Goal: Task Accomplishment & Management: Manage account settings

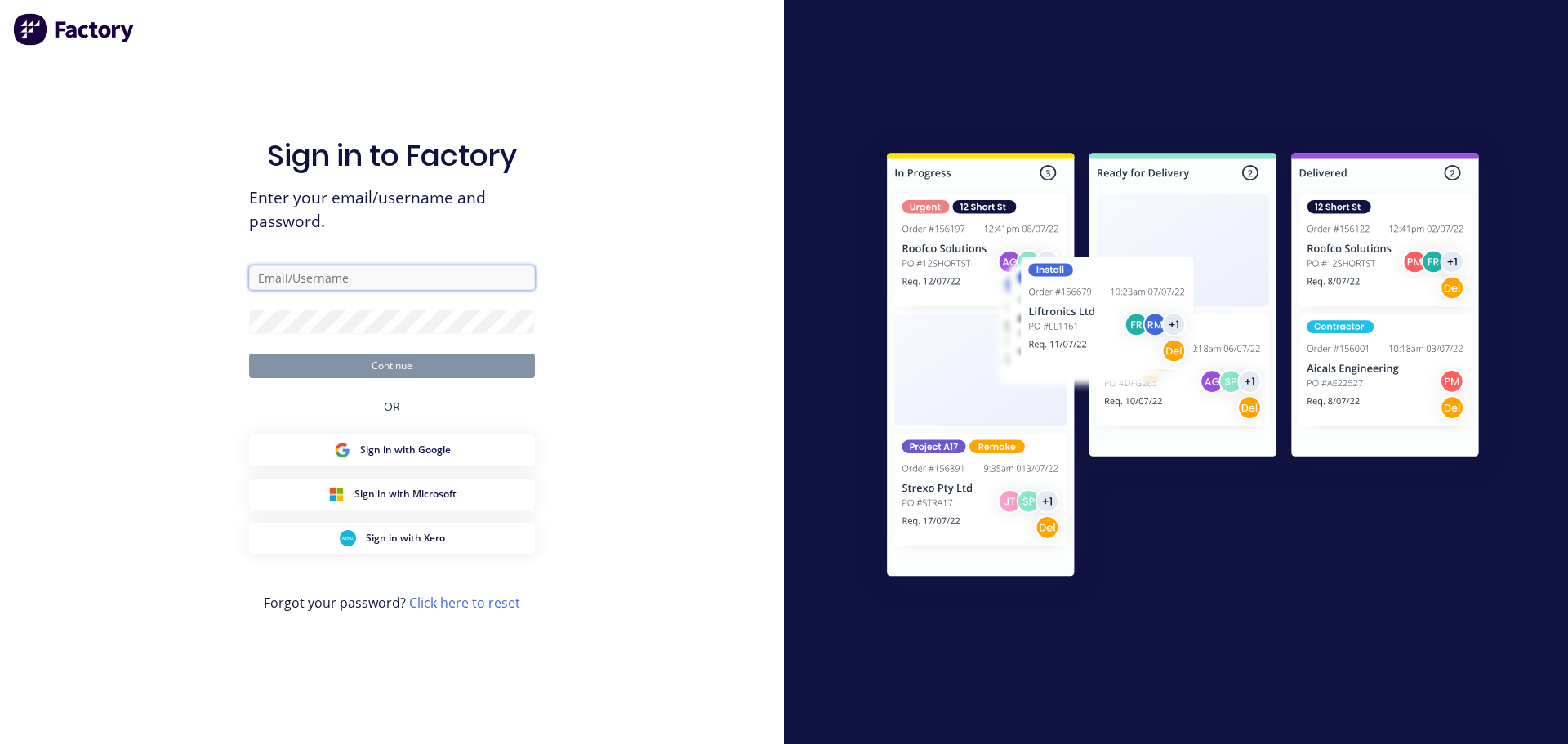
click at [302, 283] on input "text" at bounding box center [391, 278] width 286 height 25
paste input "[EMAIL_ADDRESS][DOMAIN_NAME]"
type input "[EMAIL_ADDRESS][DOMAIN_NAME]"
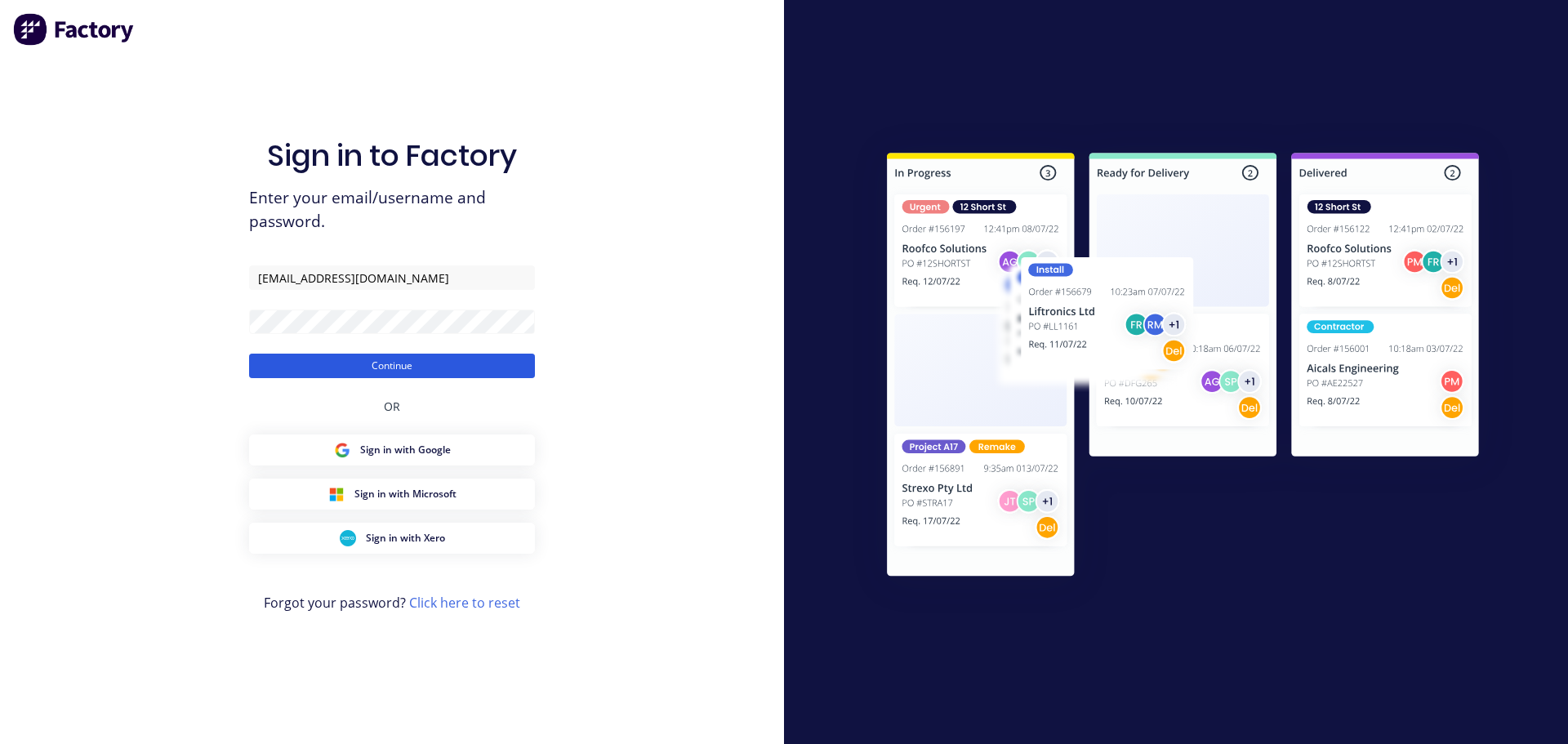
click at [371, 369] on button "Continue" at bounding box center [391, 366] width 286 height 25
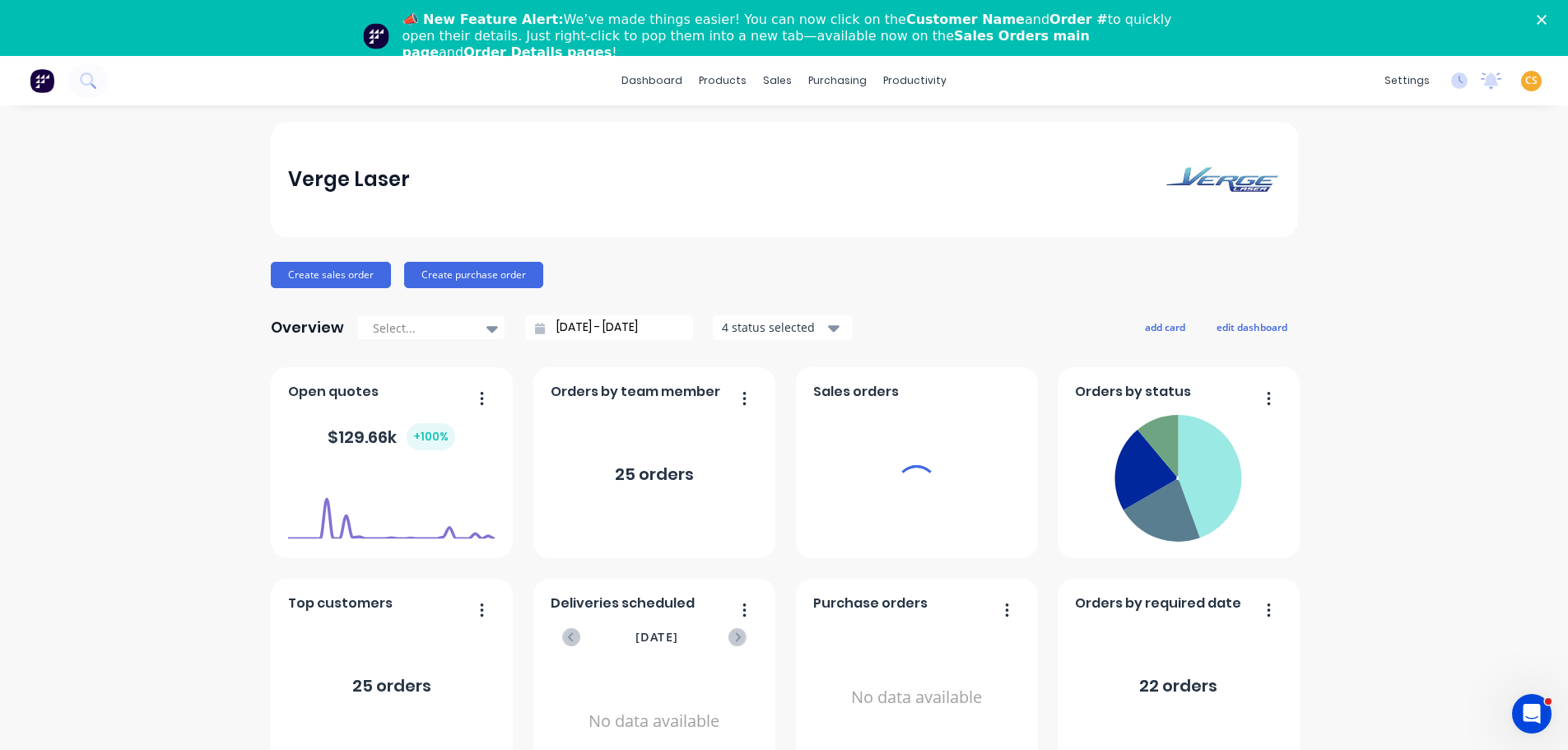
click at [1546, 17] on icon "Close" at bounding box center [1541, 20] width 10 height 10
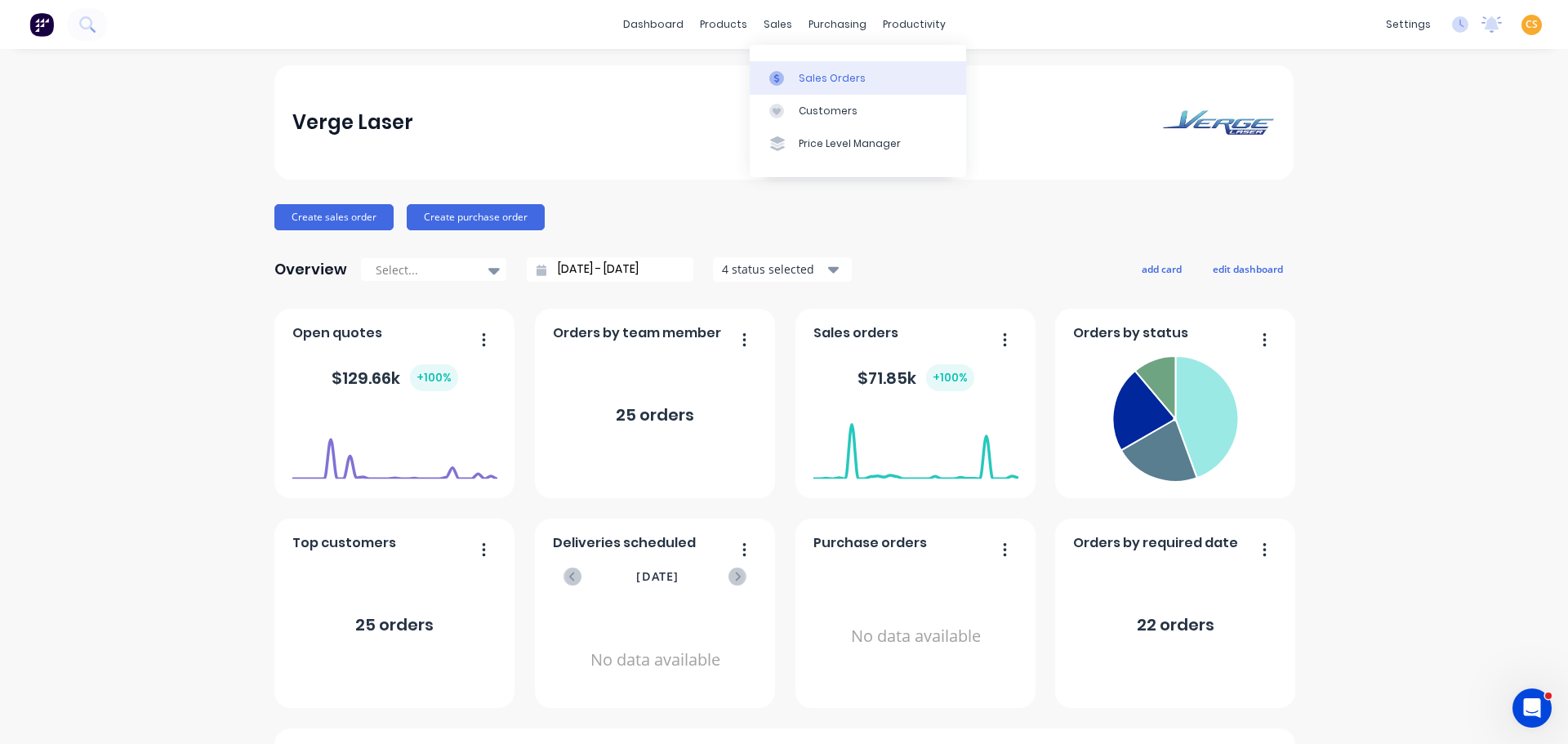
click at [810, 76] on div "Sales Orders" at bounding box center [832, 78] width 67 height 15
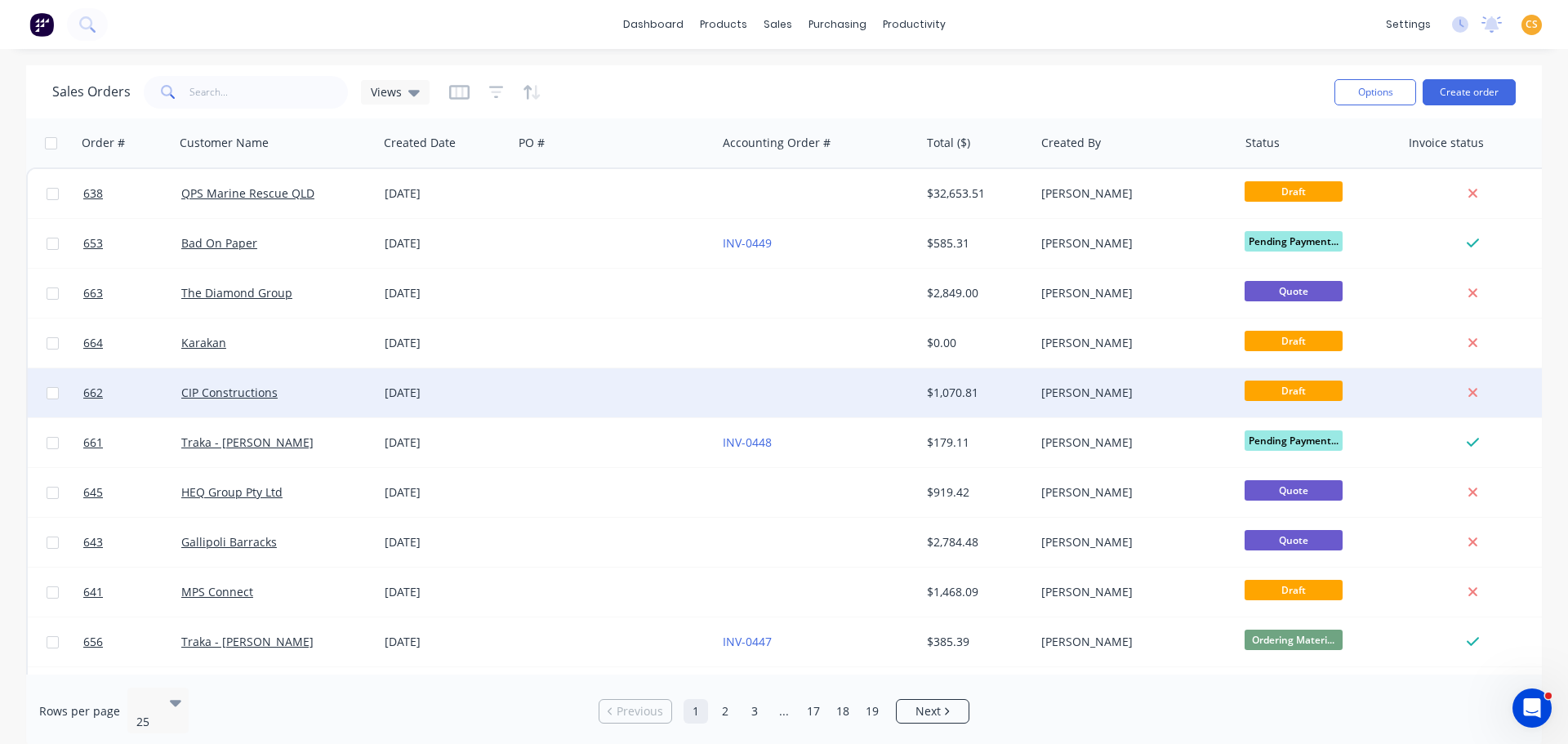
click at [295, 397] on div "CIP Constructions" at bounding box center [272, 393] width 181 height 16
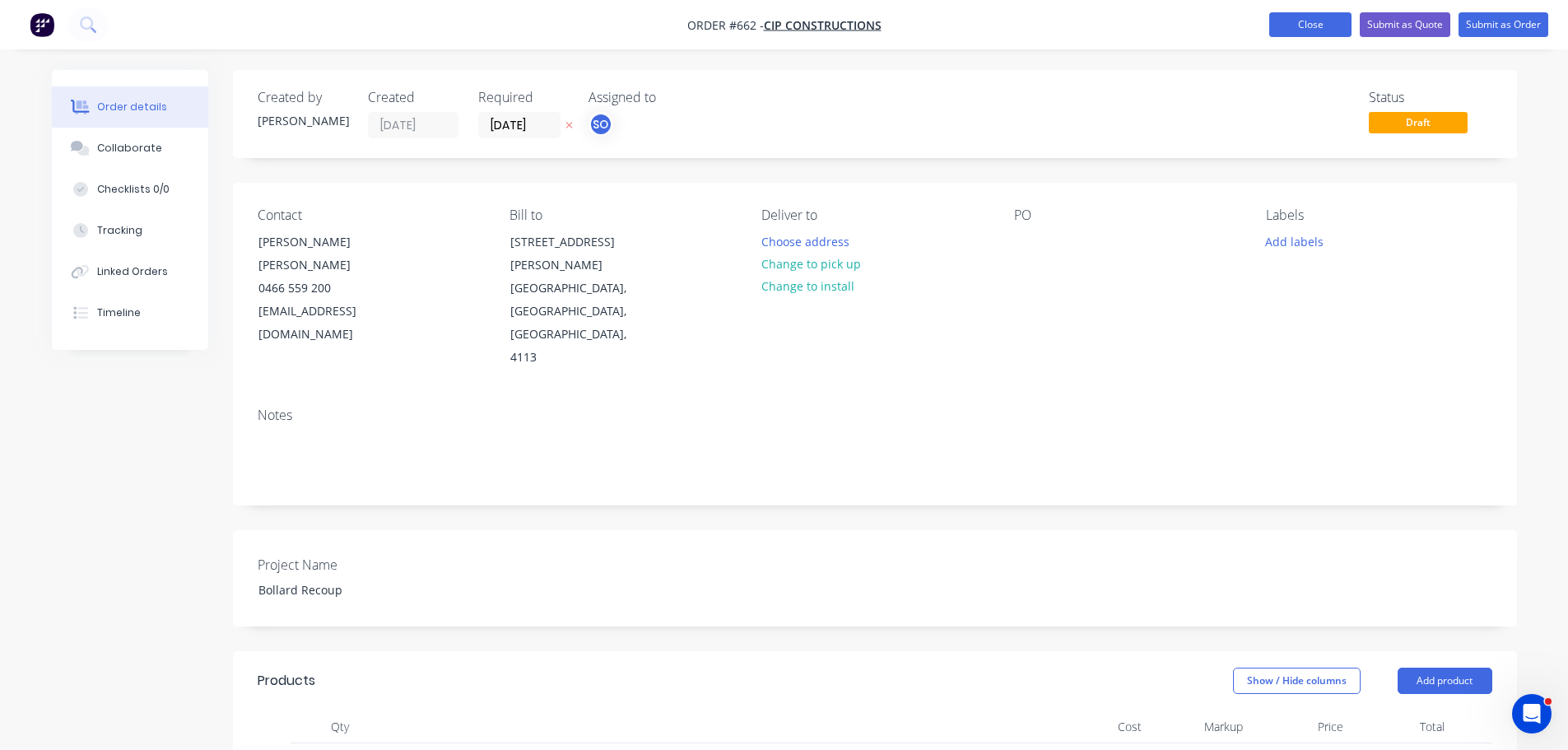
click at [1277, 33] on button "Close" at bounding box center [1310, 25] width 82 height 25
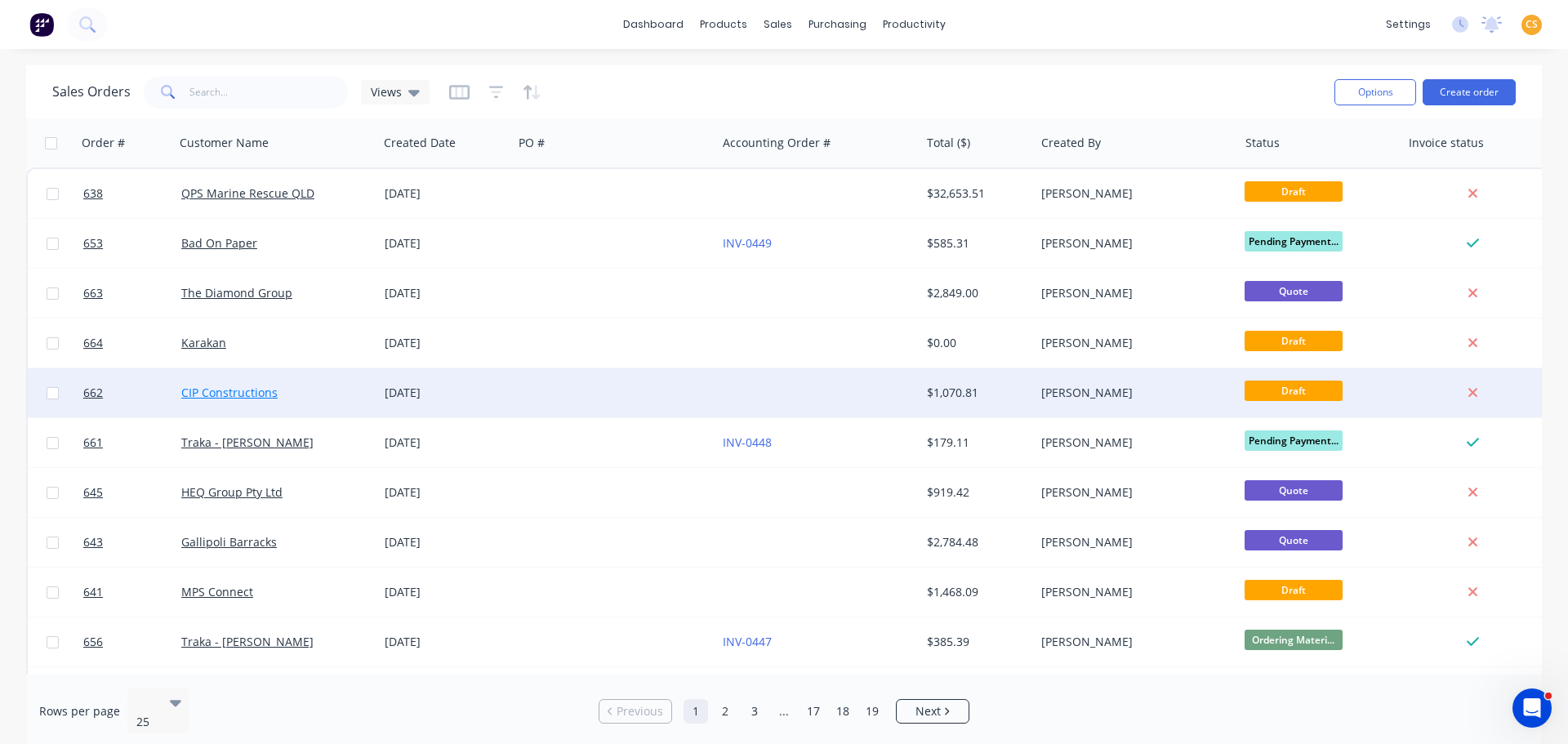
click at [204, 389] on link "CIP Constructions" at bounding box center [229, 392] width 96 height 16
click at [231, 396] on link "CIP Constructions" at bounding box center [229, 392] width 96 height 16
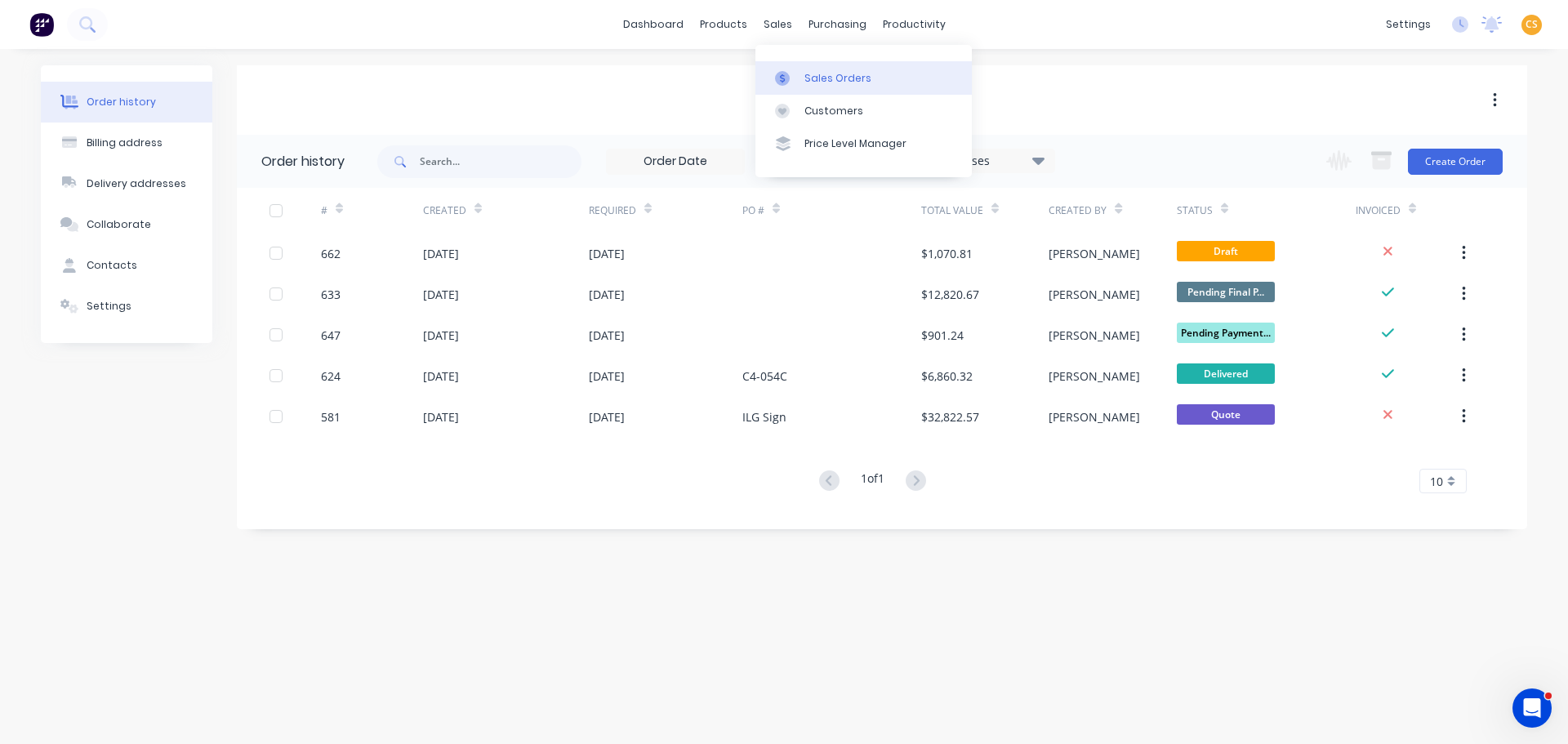
click at [813, 77] on div "Sales Orders" at bounding box center [837, 78] width 67 height 15
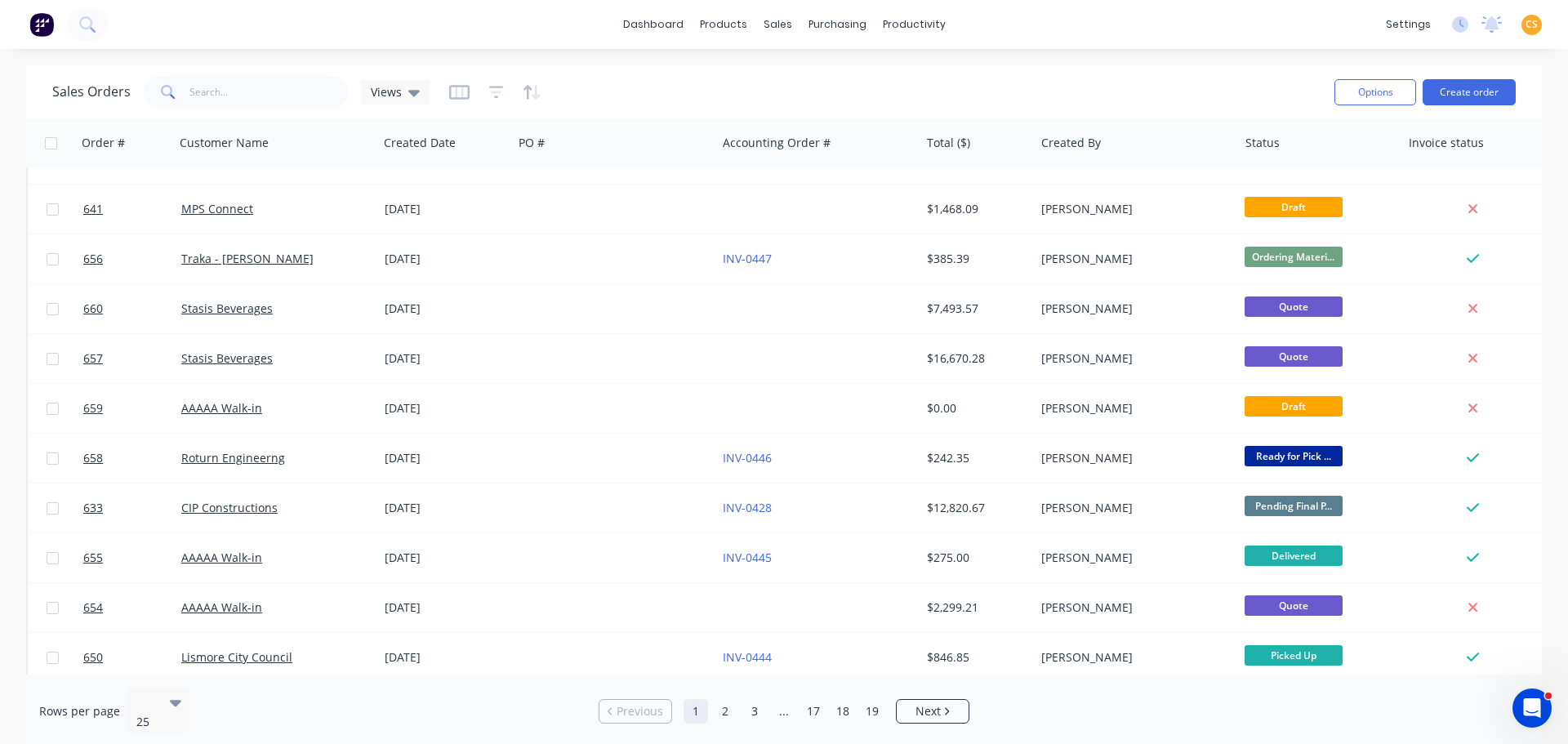
scroll to position [746, 0]
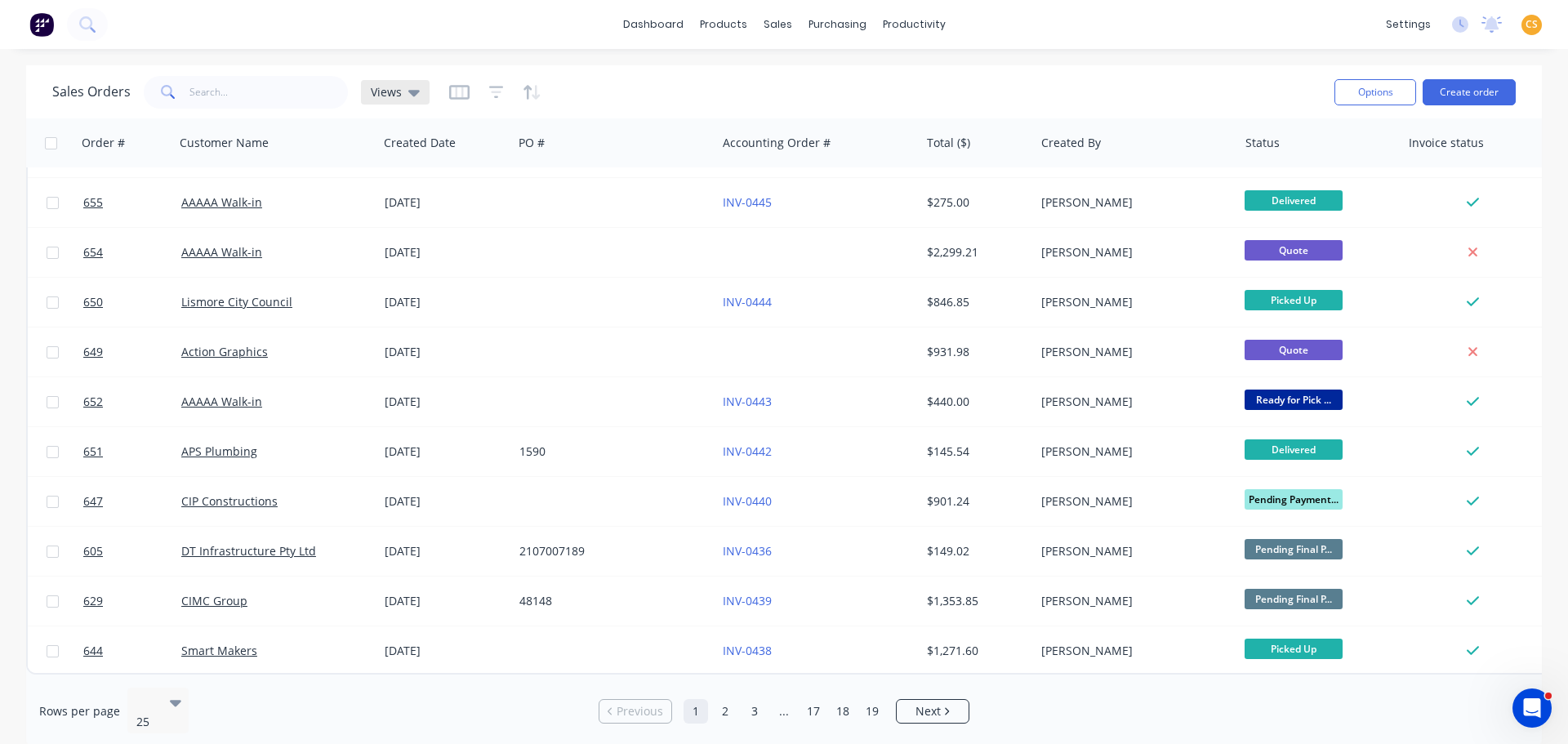
click at [387, 97] on span "Views" at bounding box center [386, 91] width 31 height 17
click at [795, 83] on div "Sales Orders Views" at bounding box center [686, 91] width 1270 height 40
click at [456, 92] on icon "button" at bounding box center [459, 92] width 21 height 16
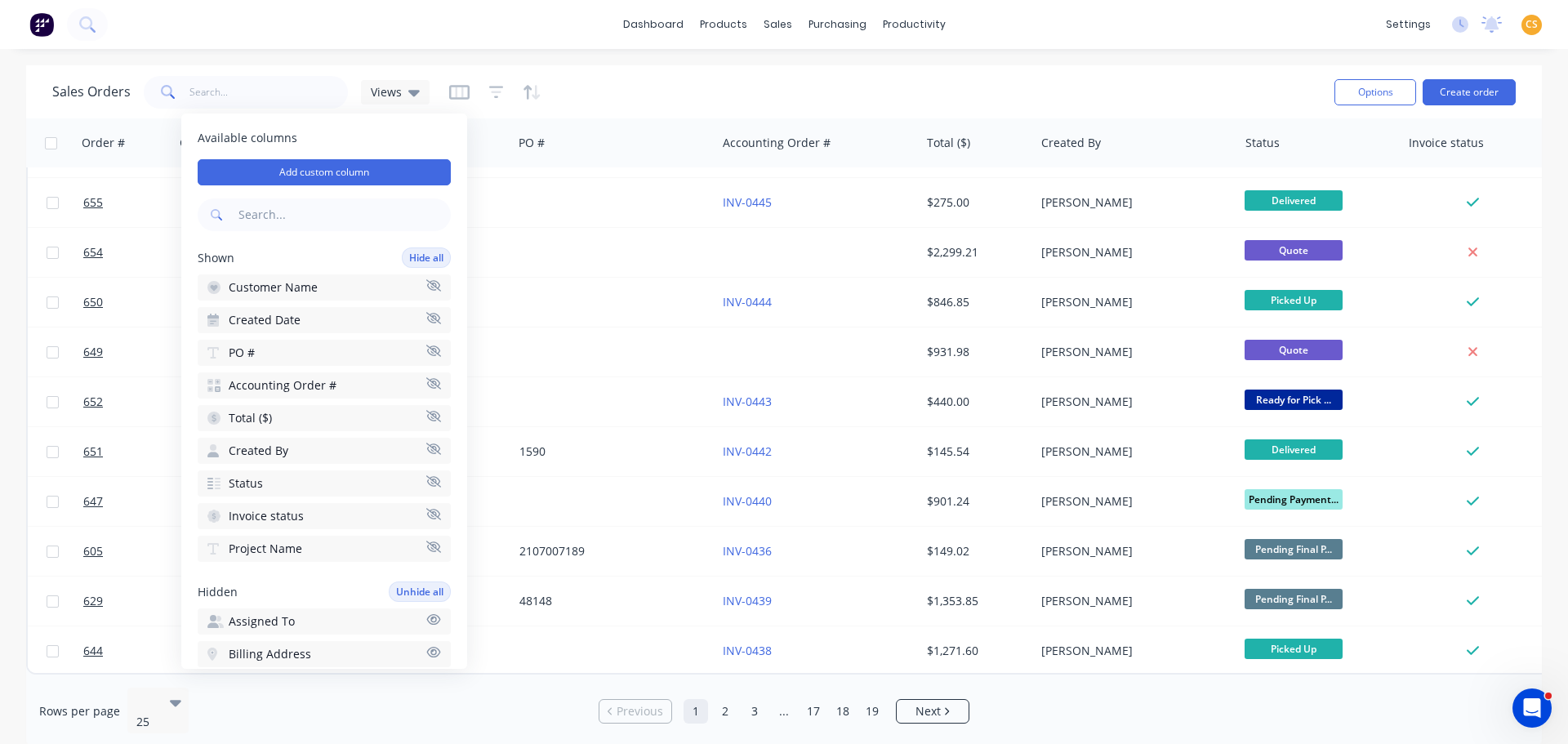
click at [326, 549] on button "Project Name" at bounding box center [324, 549] width 253 height 26
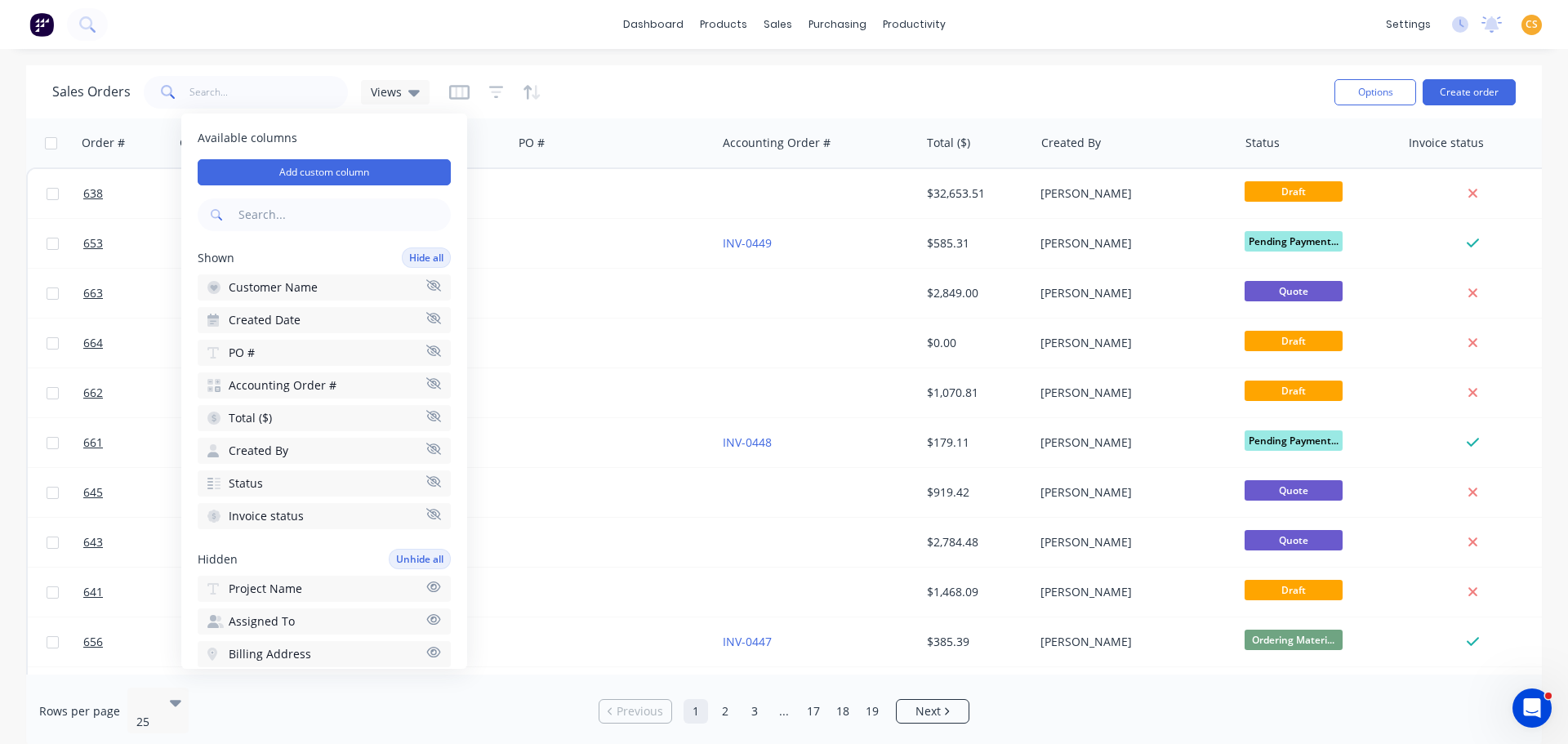
scroll to position [0, 23]
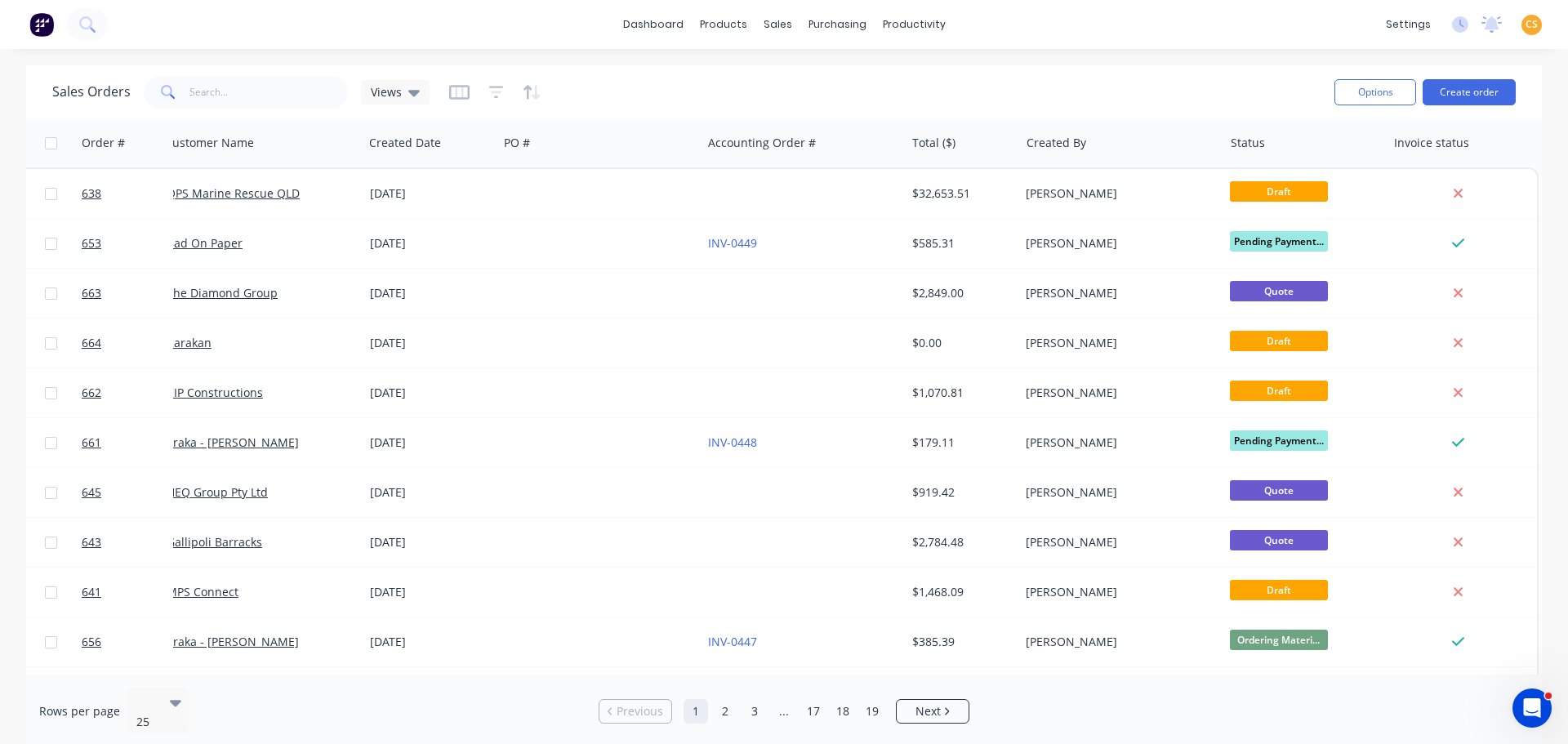
click at [936, 83] on div "Sales Orders Views" at bounding box center [686, 91] width 1270 height 40
click at [784, 87] on div "Sales Orders Views" at bounding box center [686, 91] width 1270 height 40
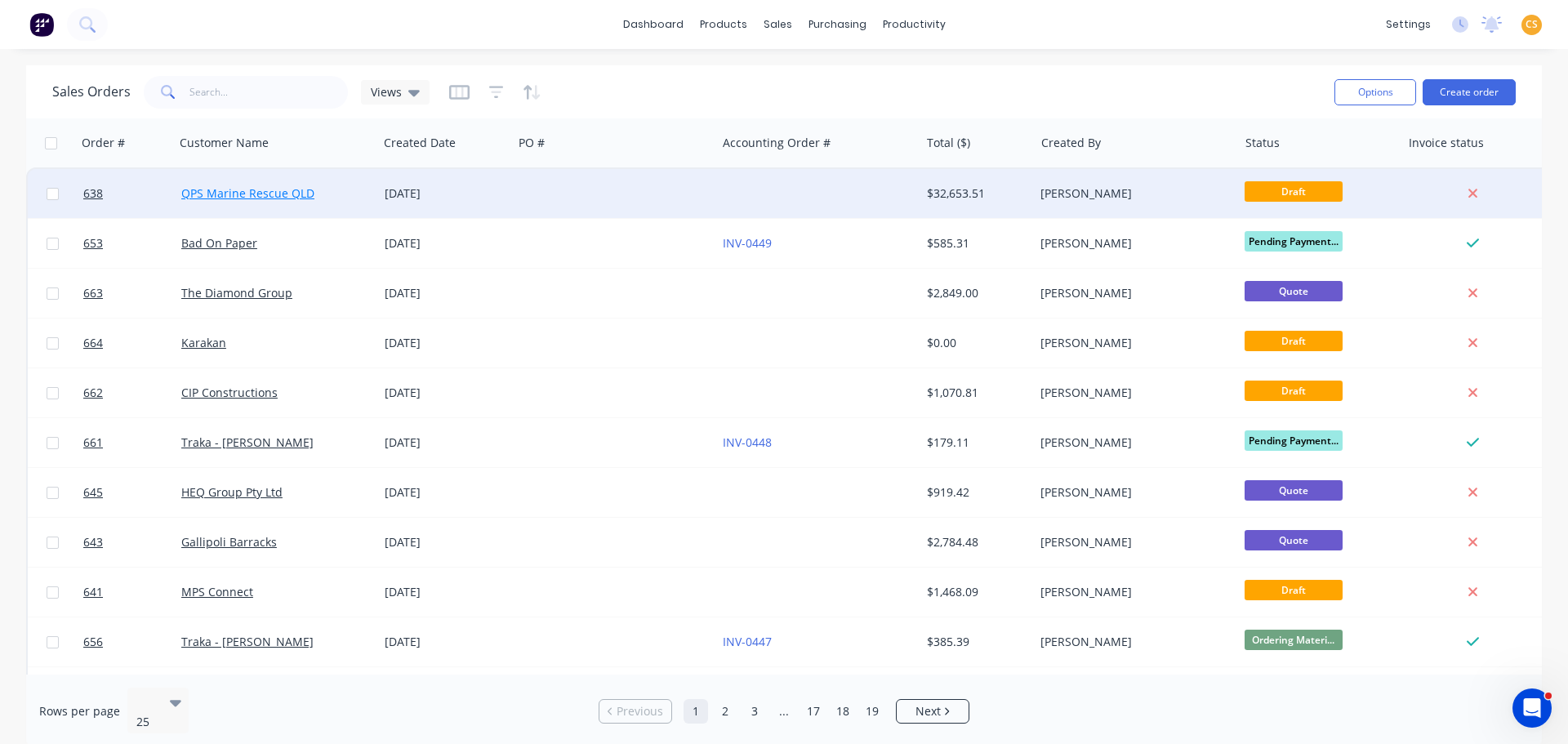
click at [224, 195] on link "QPS Marine Rescue QLD" at bounding box center [248, 193] width 133 height 16
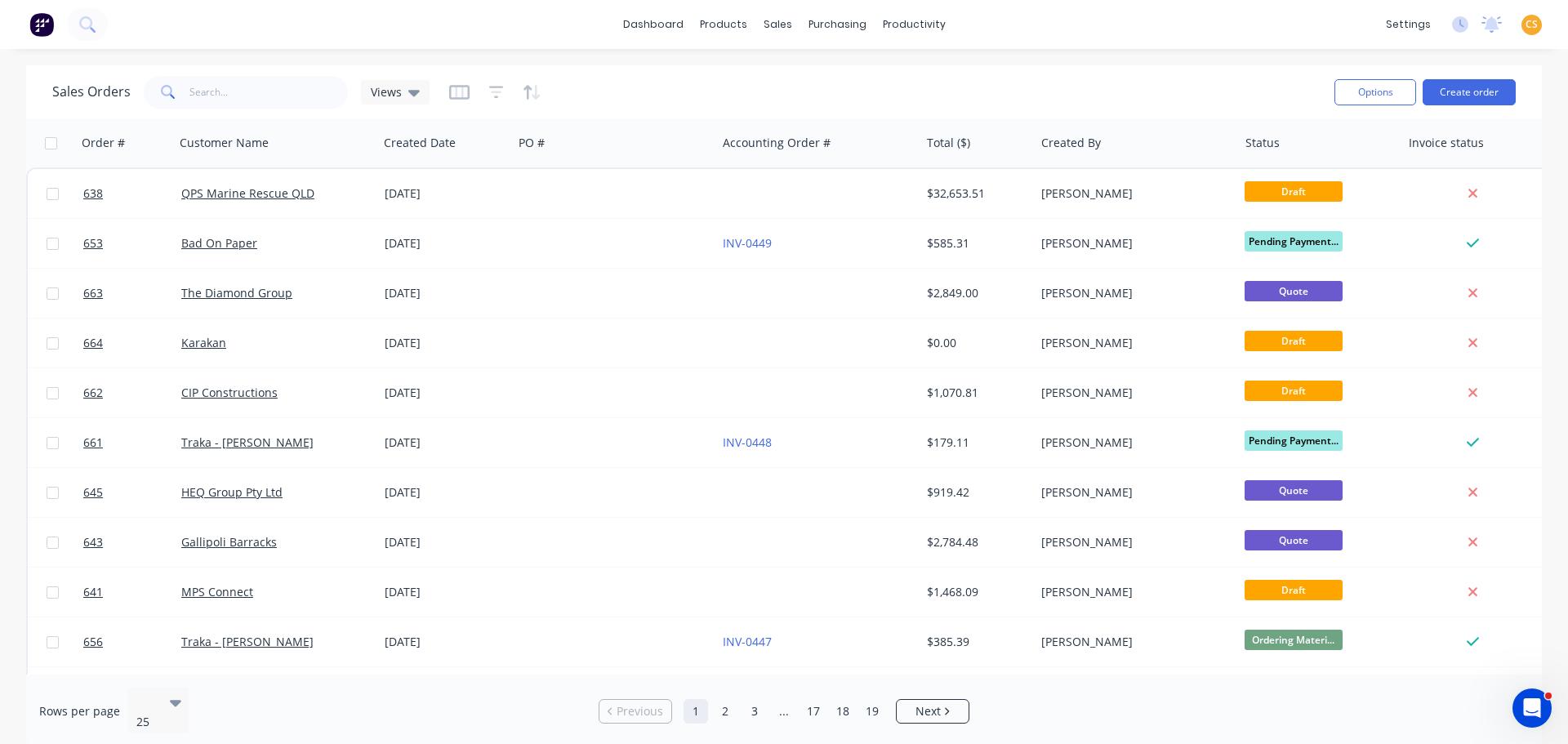
click at [1084, 26] on div "dashboard products sales purchasing productivity dashboard products Product Cat…" at bounding box center [784, 24] width 1568 height 49
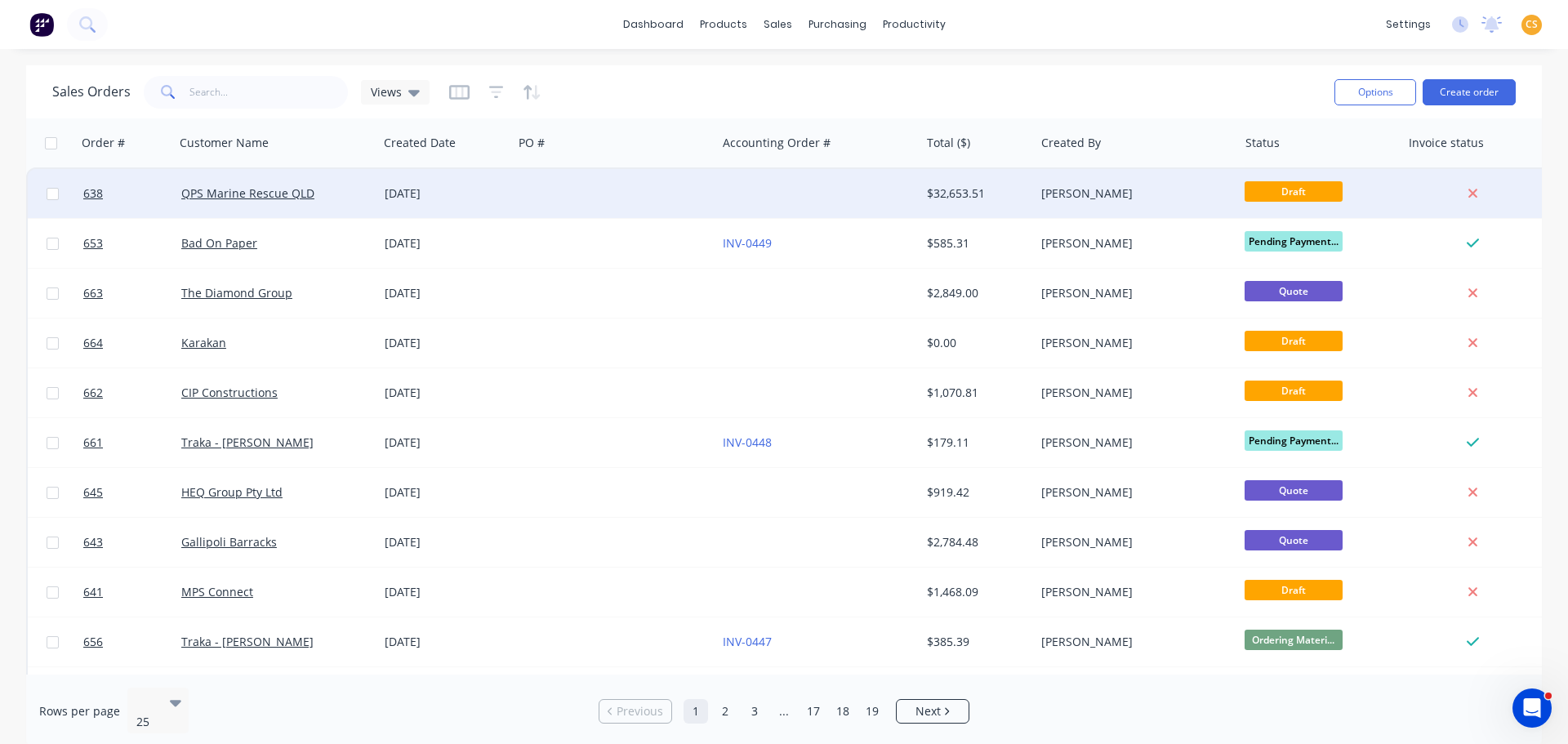
drag, startPoint x: 226, startPoint y: 190, endPoint x: 427, endPoint y: 191, distance: 201.0
click at [142, 194] on link "638" at bounding box center [132, 193] width 98 height 49
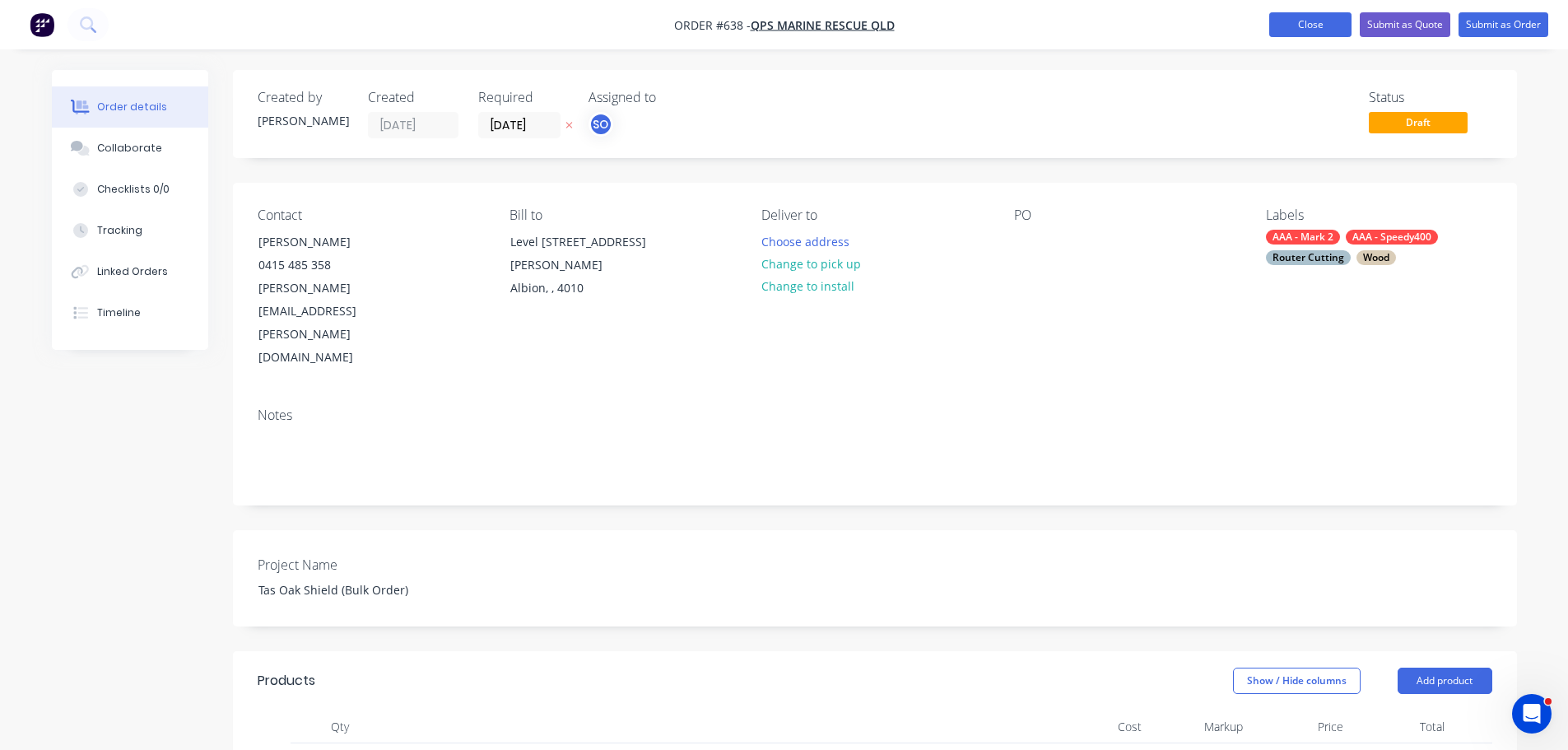
click at [1287, 27] on button "Close" at bounding box center [1310, 25] width 82 height 25
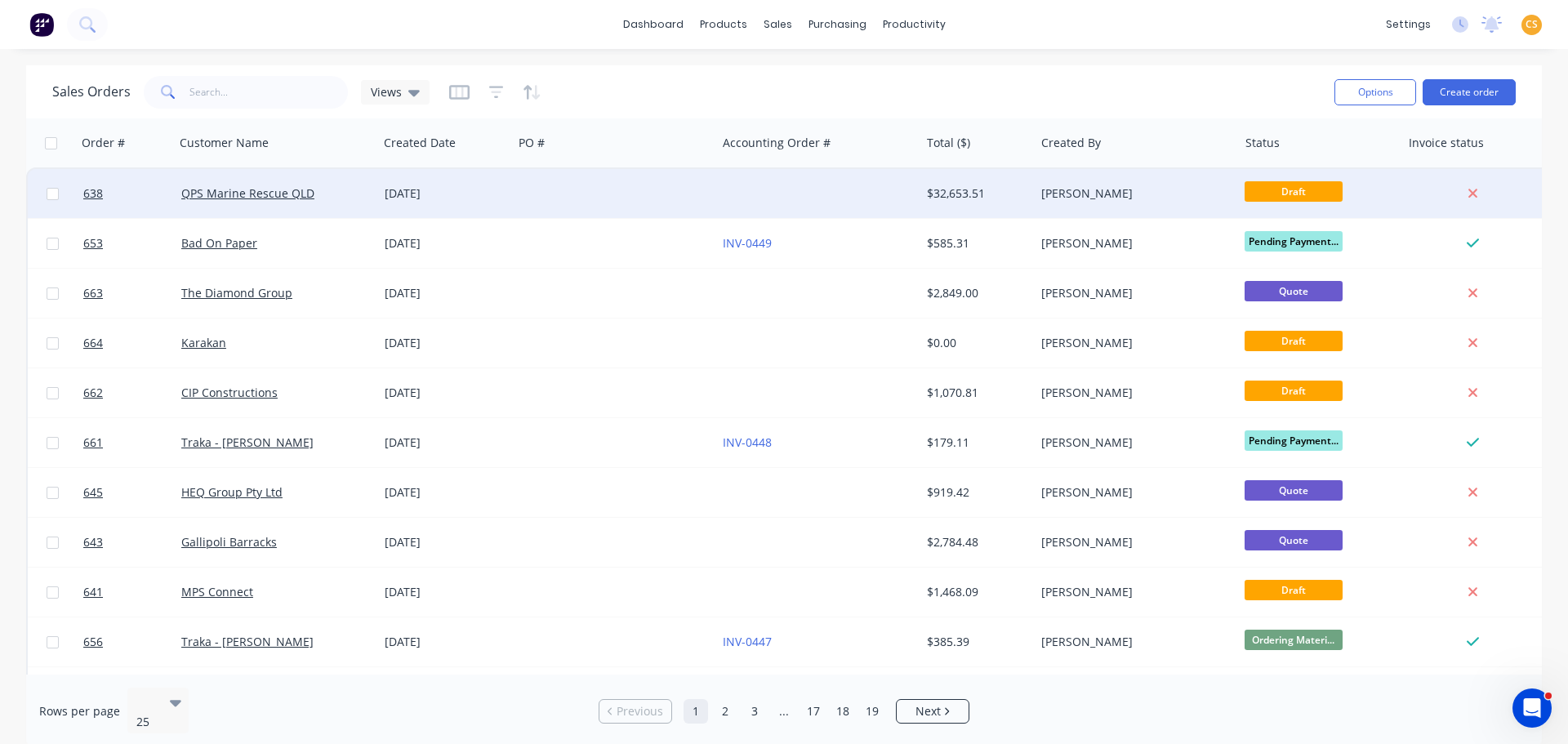
click at [213, 208] on div "QPS Marine Rescue QLD" at bounding box center [276, 193] width 204 height 49
click at [91, 196] on span "638" at bounding box center [93, 194] width 20 height 16
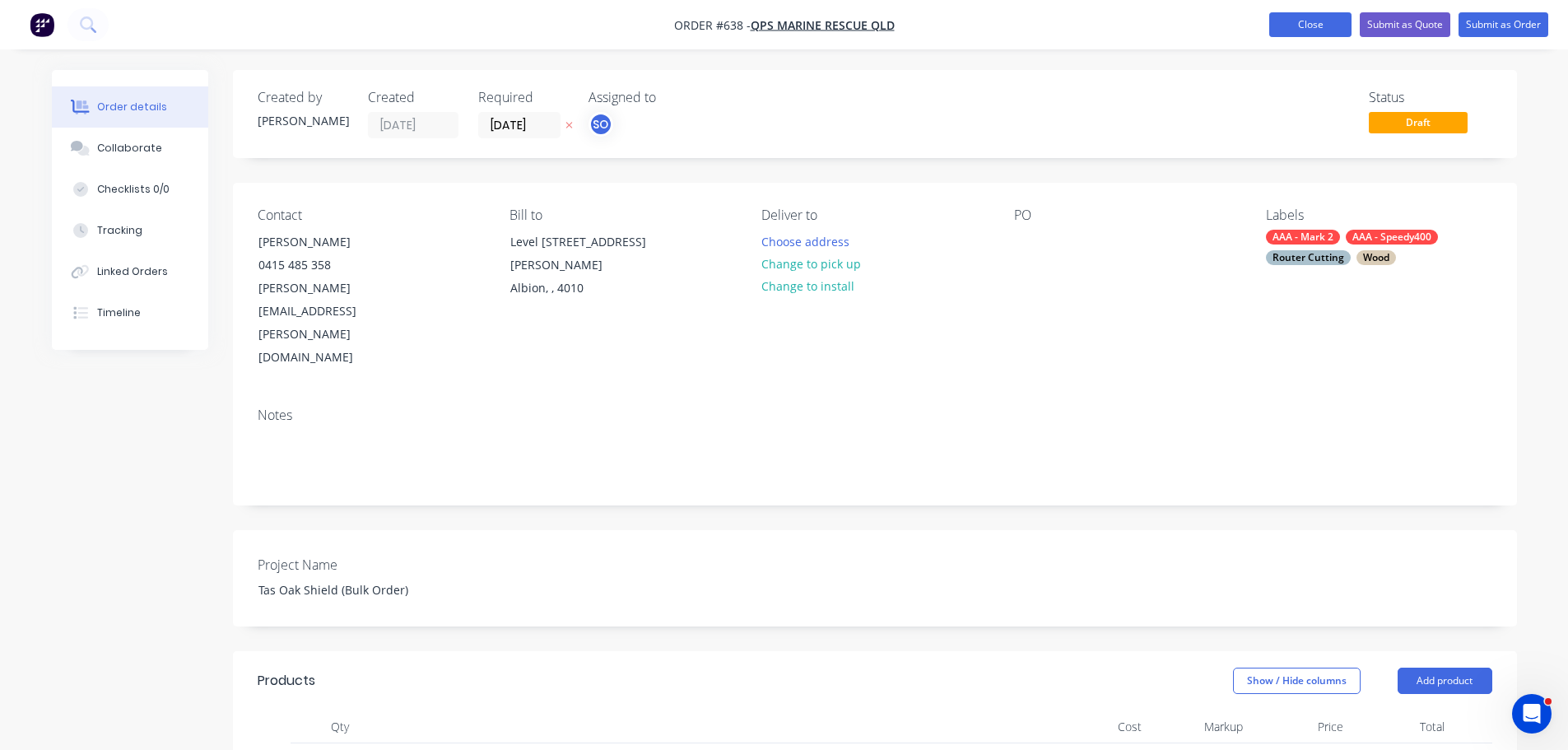
click at [1283, 26] on button "Close" at bounding box center [1310, 25] width 82 height 25
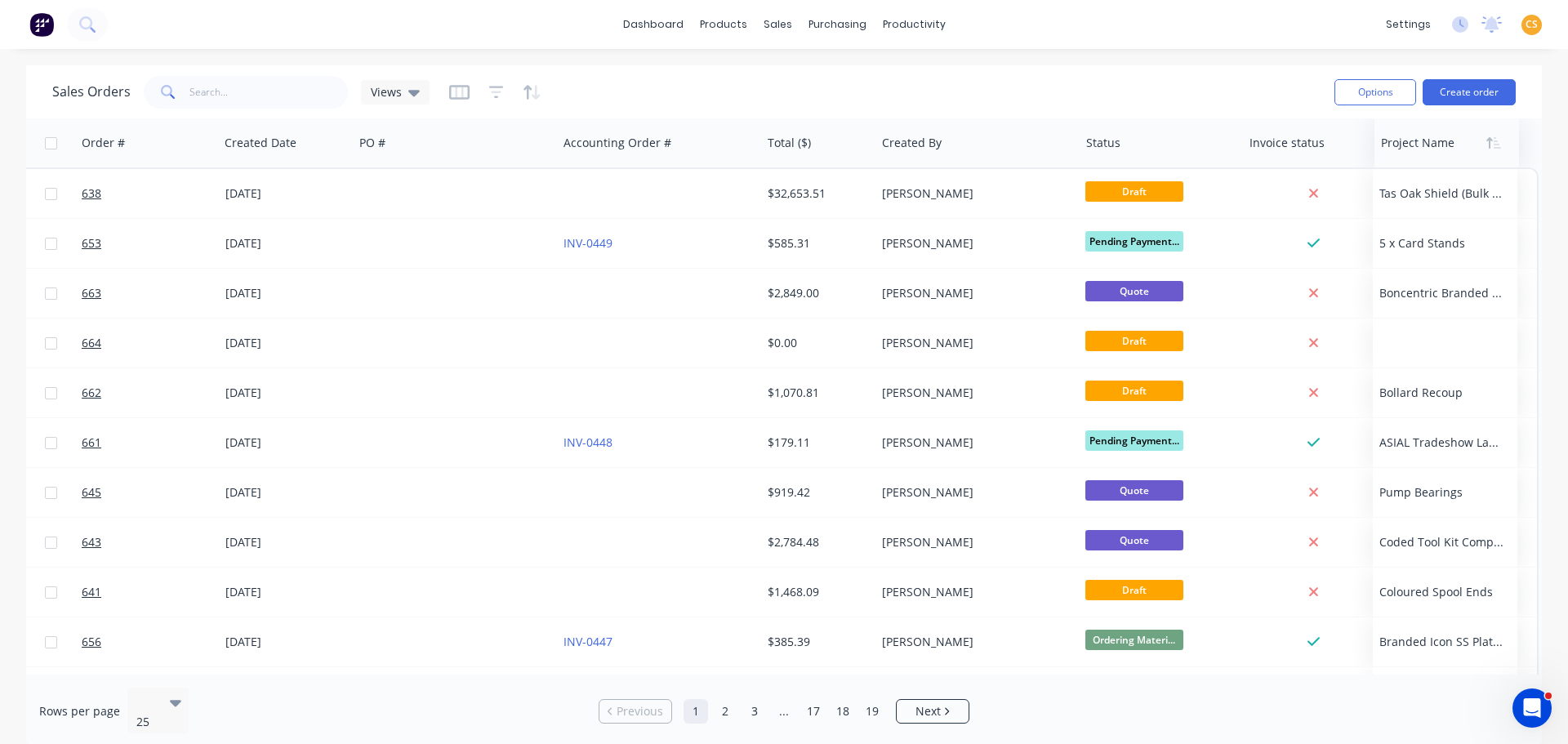
scroll to position [0, 159]
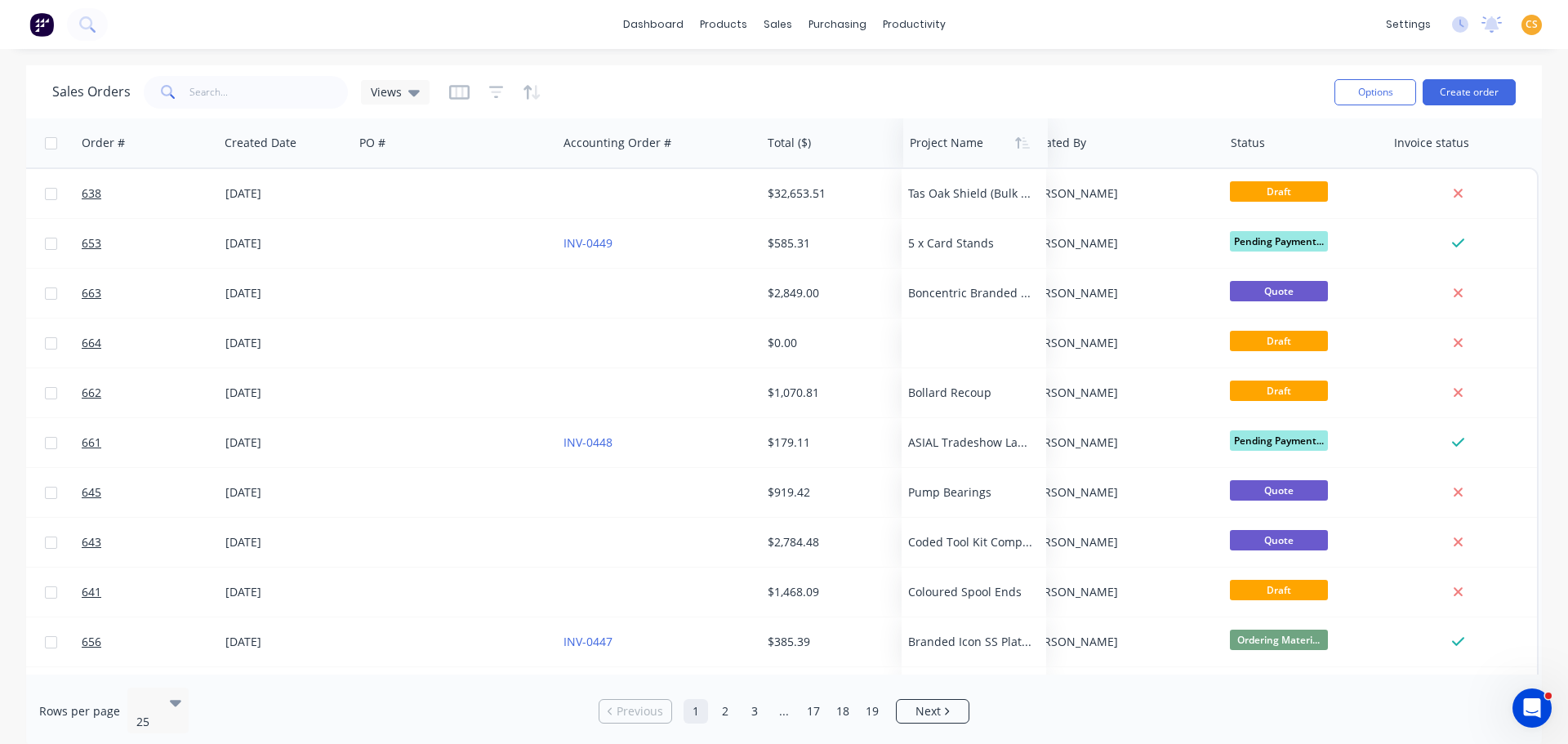
drag, startPoint x: 1425, startPoint y: 134, endPoint x: 929, endPoint y: 133, distance: 496.0
click at [933, 133] on div at bounding box center [972, 143] width 125 height 33
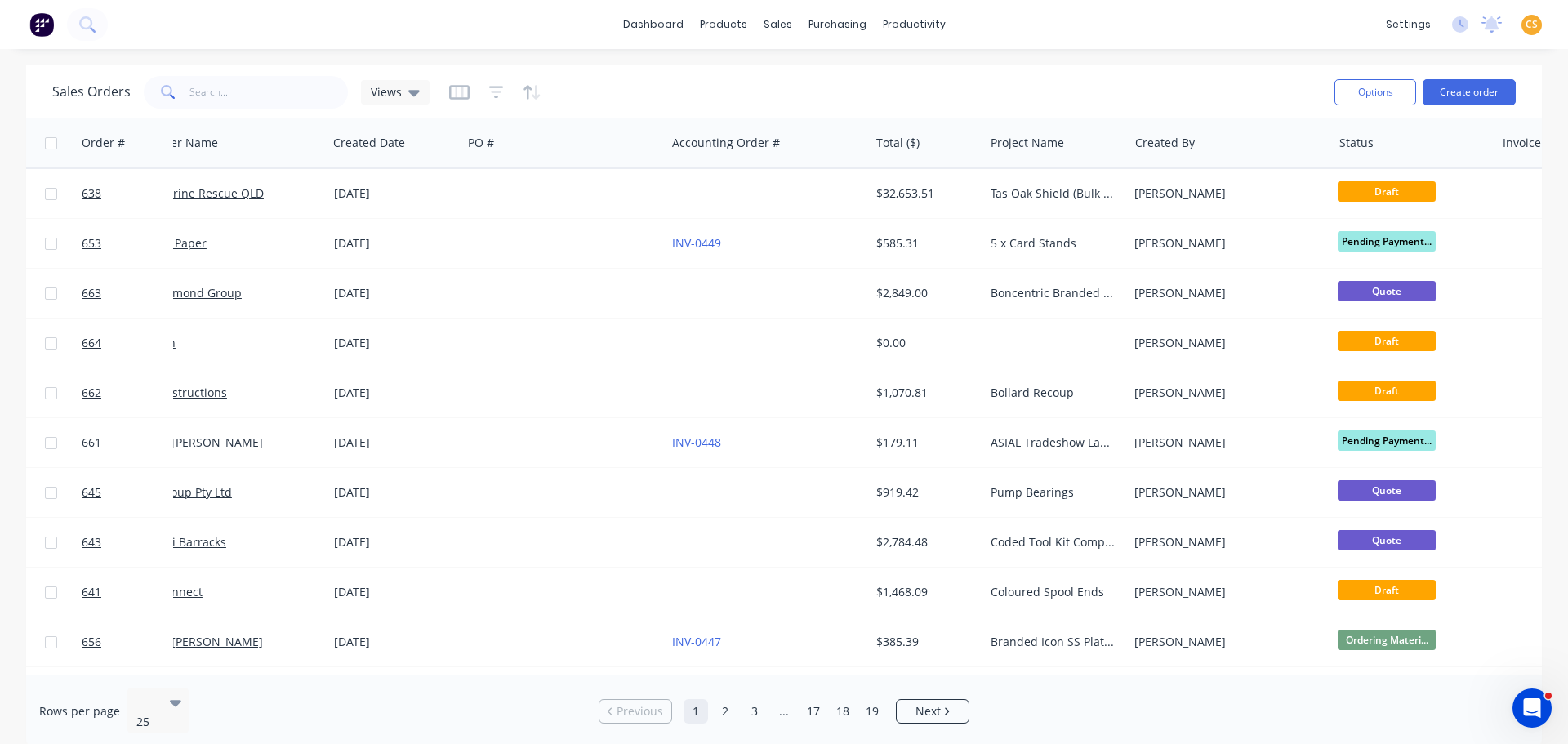
scroll to position [0, 0]
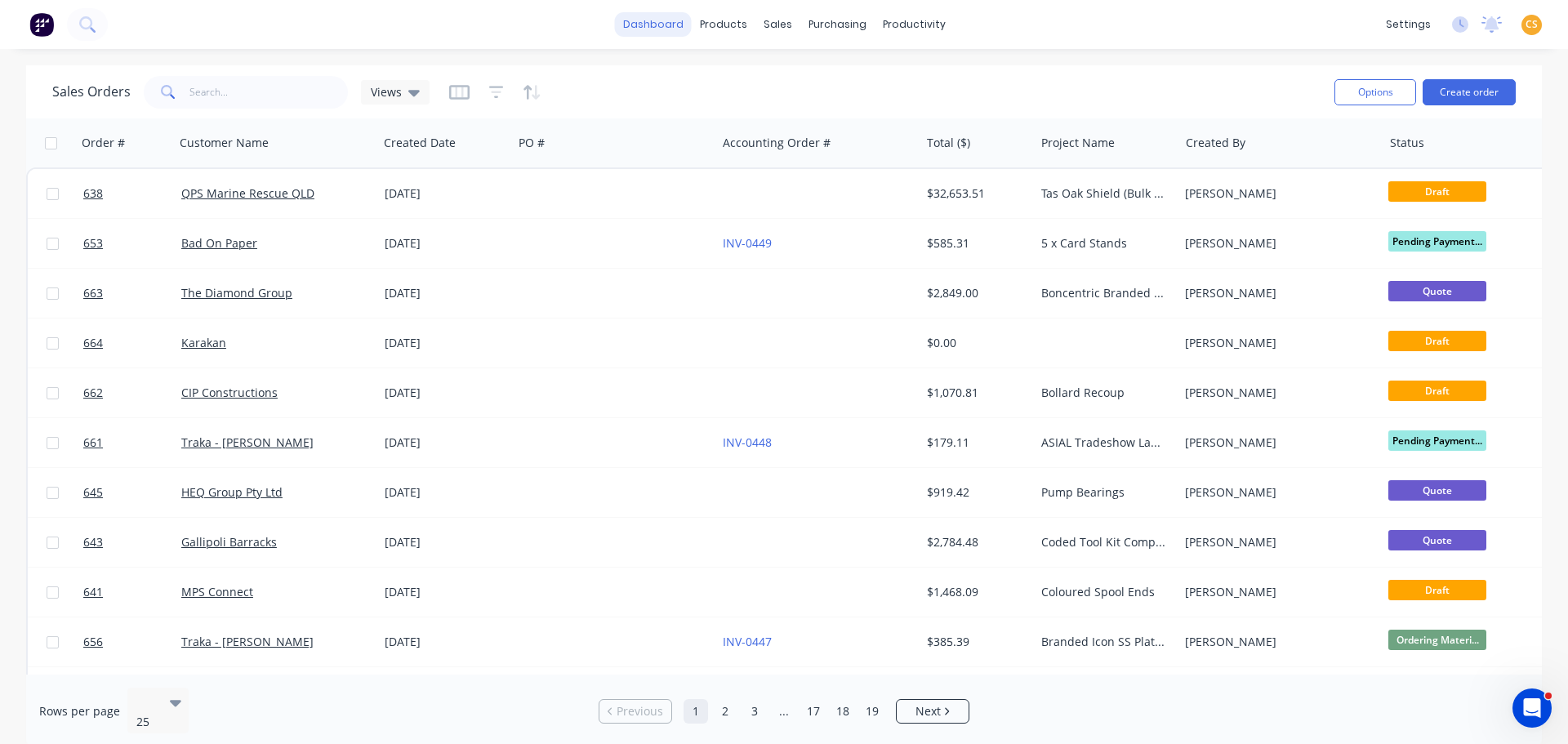
click at [644, 26] on link "dashboard" at bounding box center [653, 25] width 77 height 25
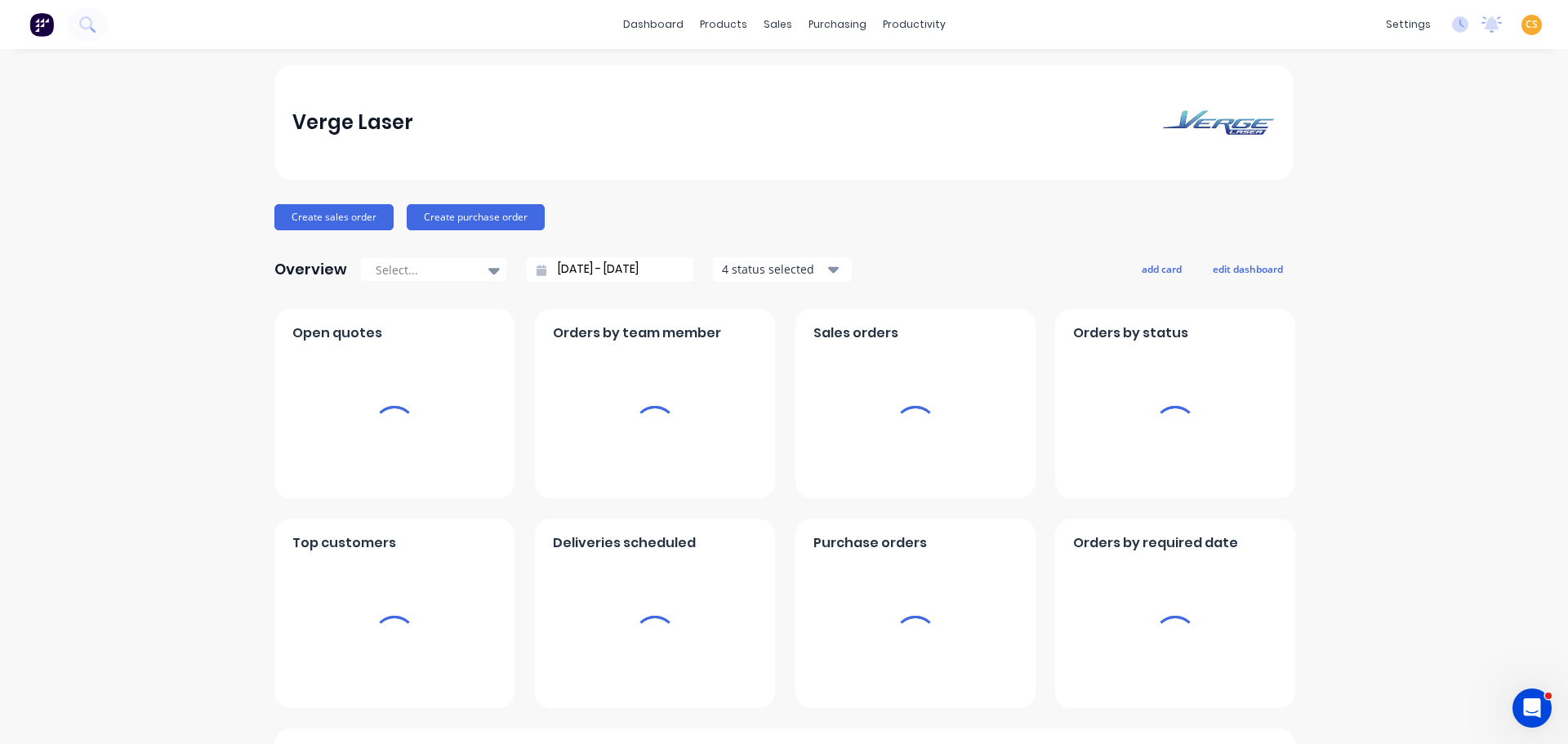
click at [1533, 26] on div "settings No new notifications [PERSON_NAME] all as read You have no notificatio…" at bounding box center [1472, 25] width 190 height 25
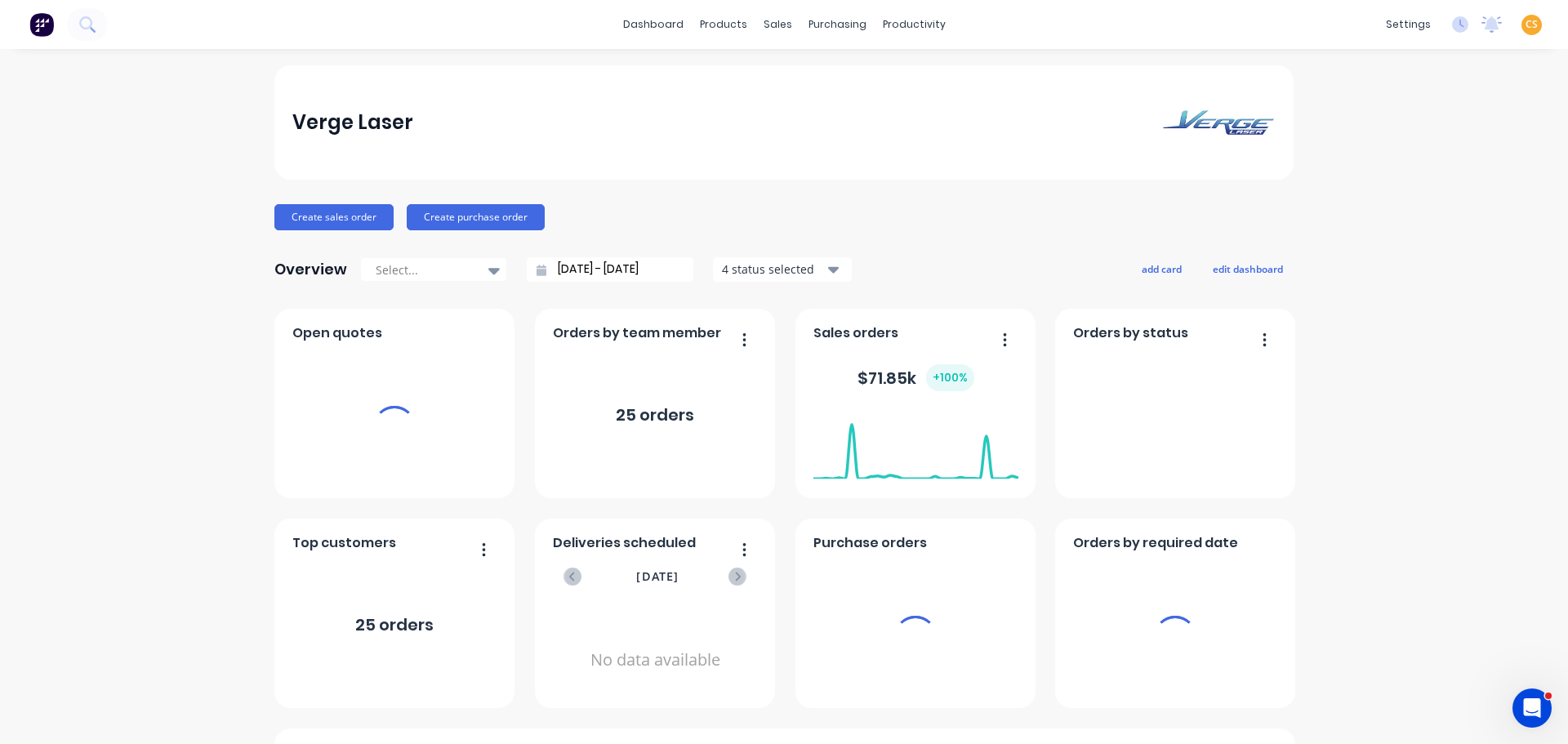
click at [1526, 24] on span "CS" at bounding box center [1532, 25] width 12 height 15
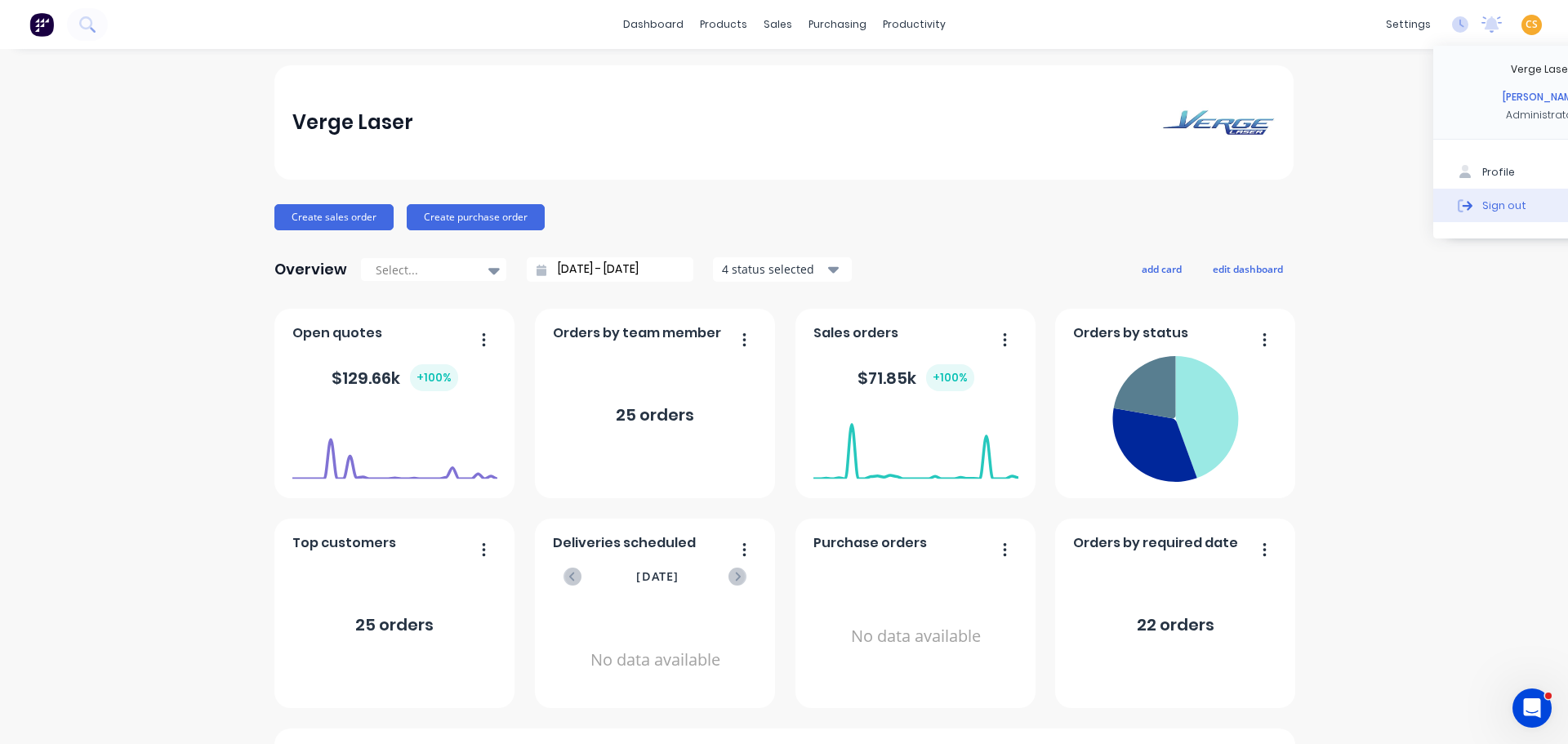
click at [1492, 204] on div "Sign out" at bounding box center [1505, 205] width 44 height 15
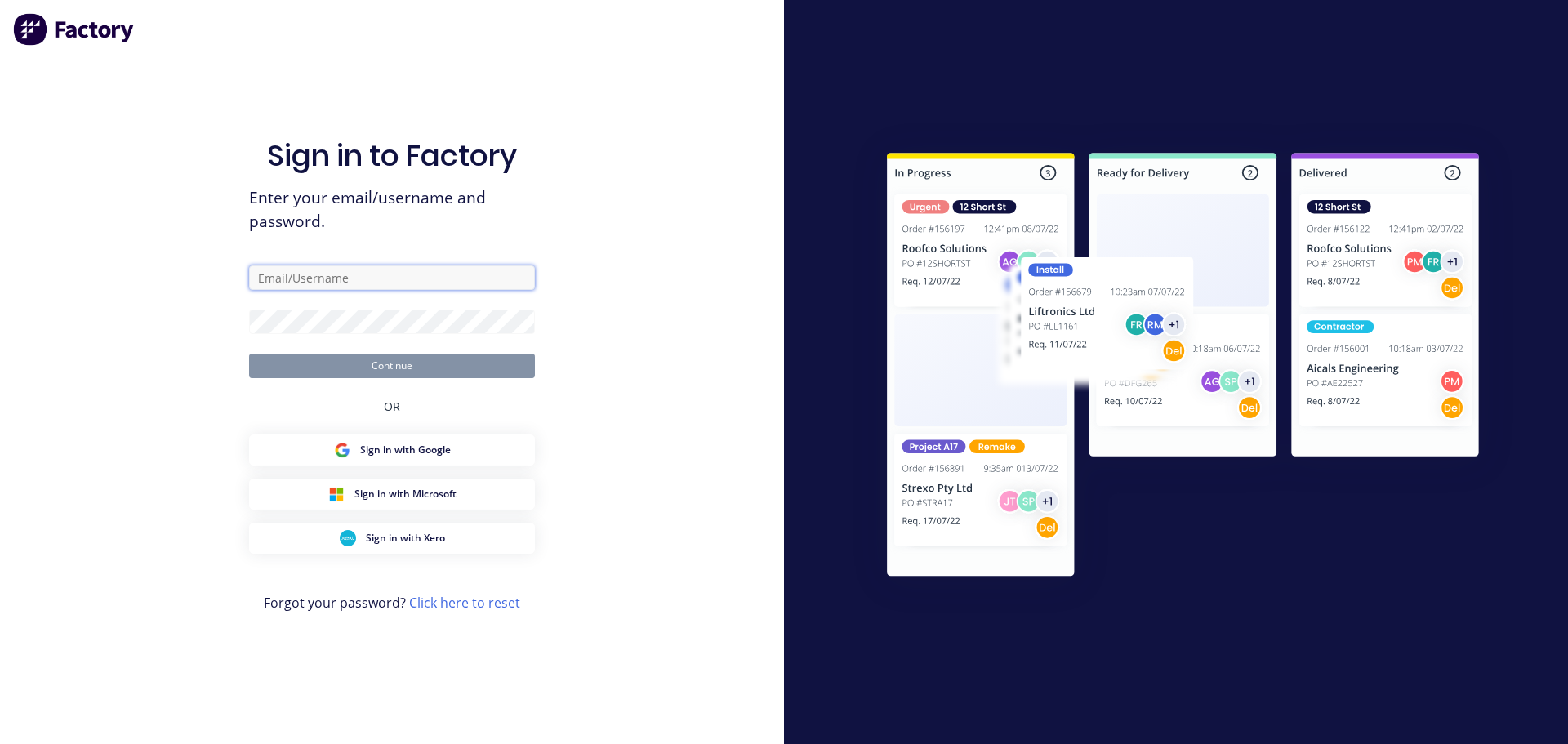
click at [298, 278] on input "text" at bounding box center [391, 278] width 286 height 25
paste input "[EMAIL_ADDRESS][DOMAIN_NAME]"
type input "[EMAIL_ADDRESS][DOMAIN_NAME]"
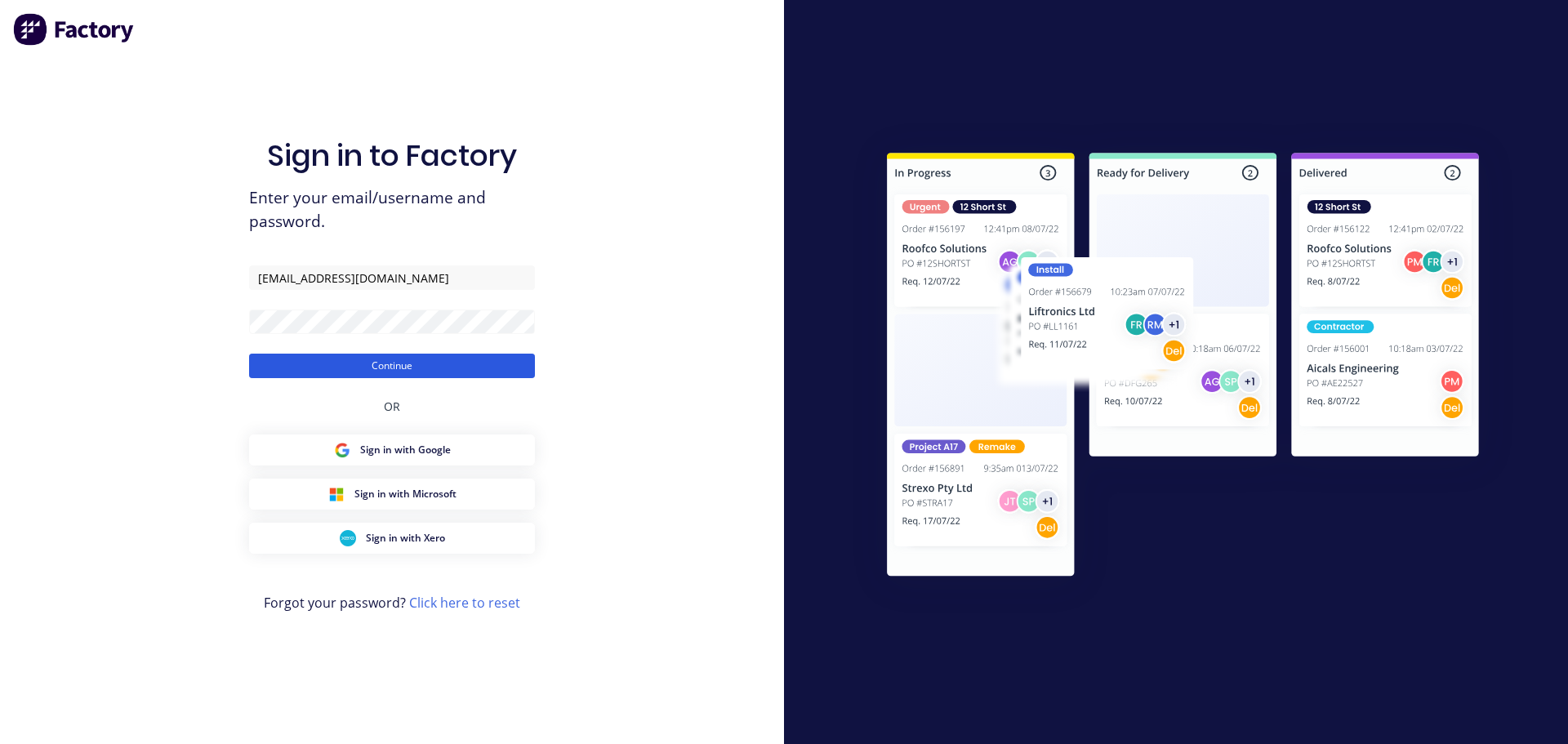
click at [389, 367] on button "Continue" at bounding box center [391, 366] width 286 height 25
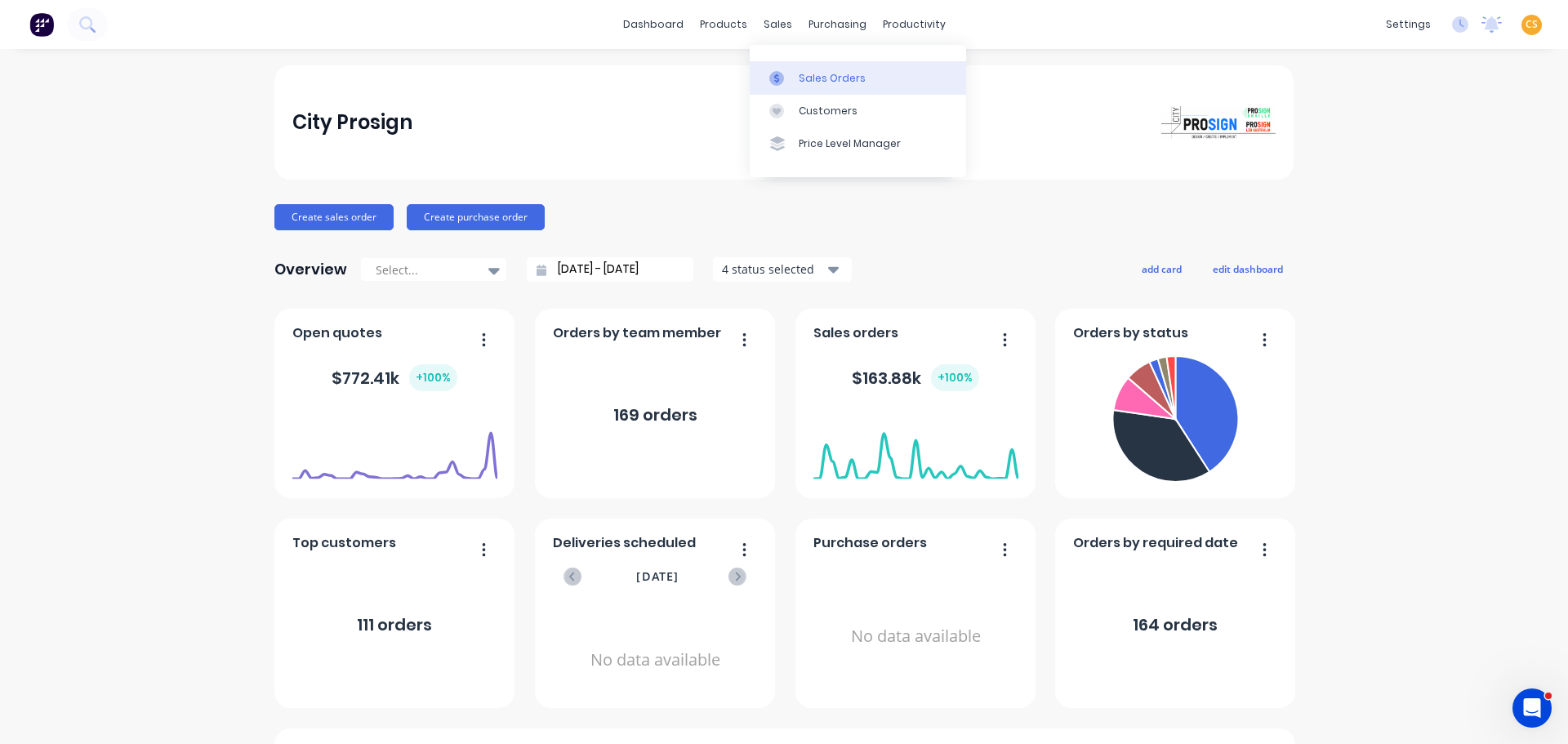
click at [821, 77] on div "Sales Orders" at bounding box center [832, 78] width 67 height 15
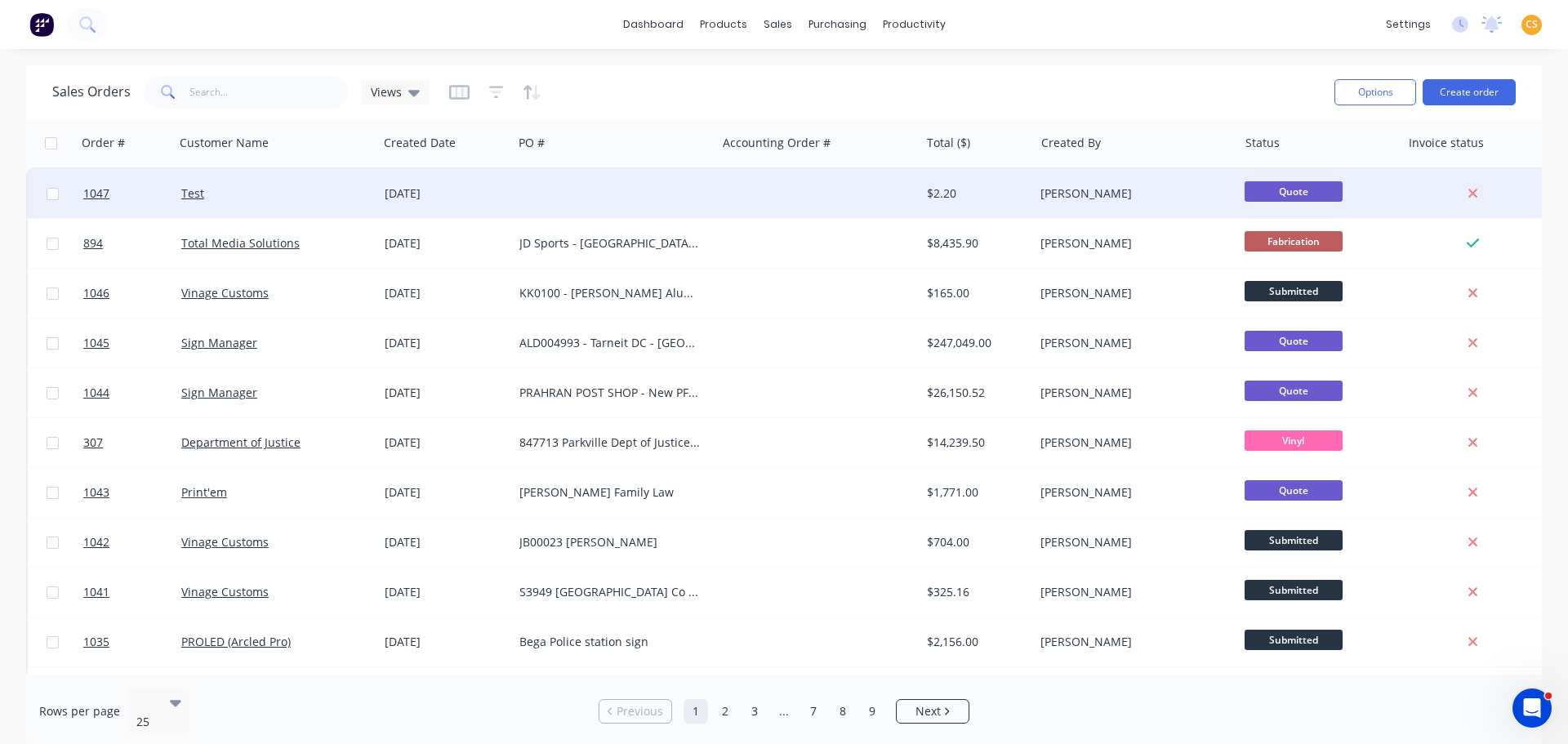
click at [465, 198] on div "[DATE]" at bounding box center [446, 194] width 122 height 16
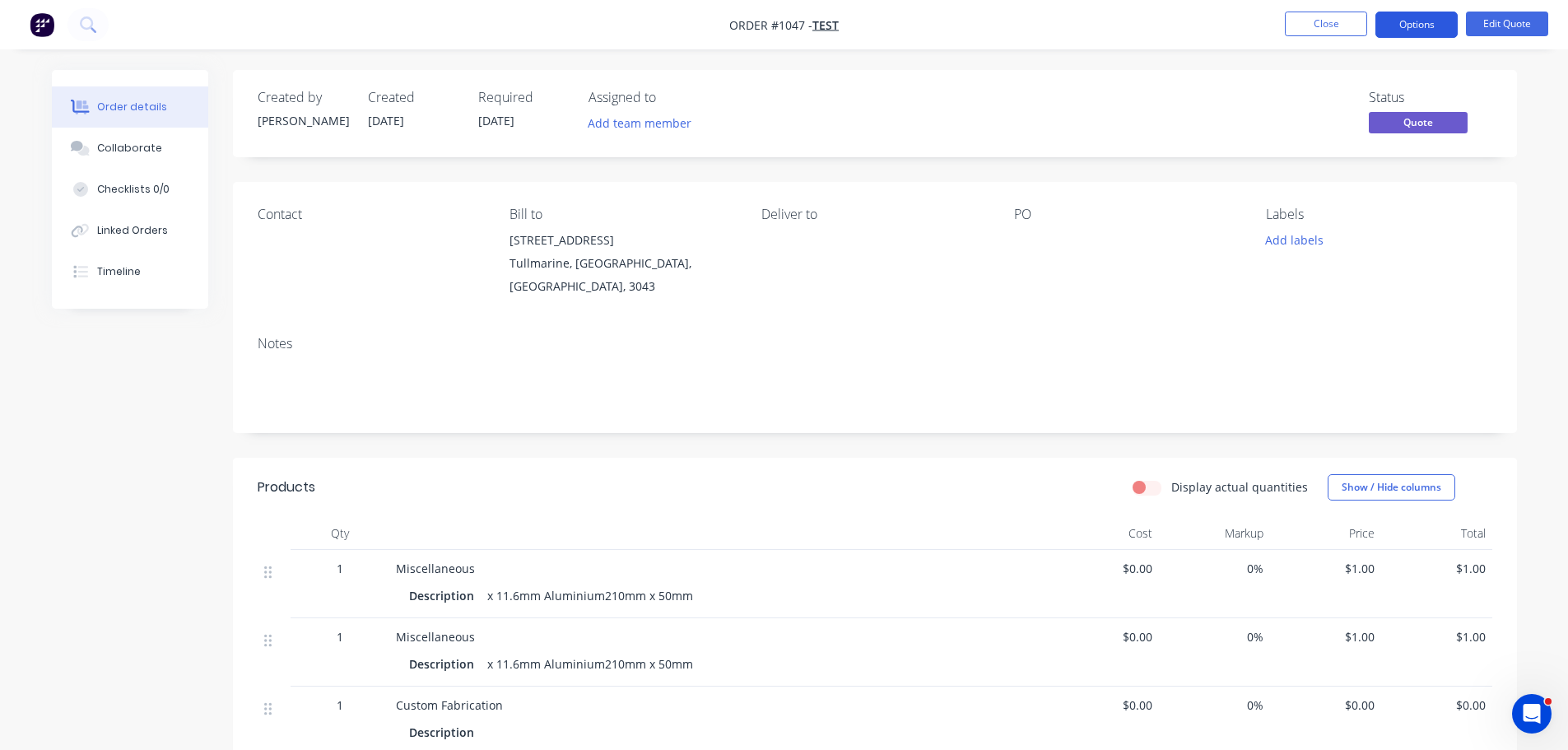
click at [1415, 26] on button "Options" at bounding box center [1416, 25] width 82 height 27
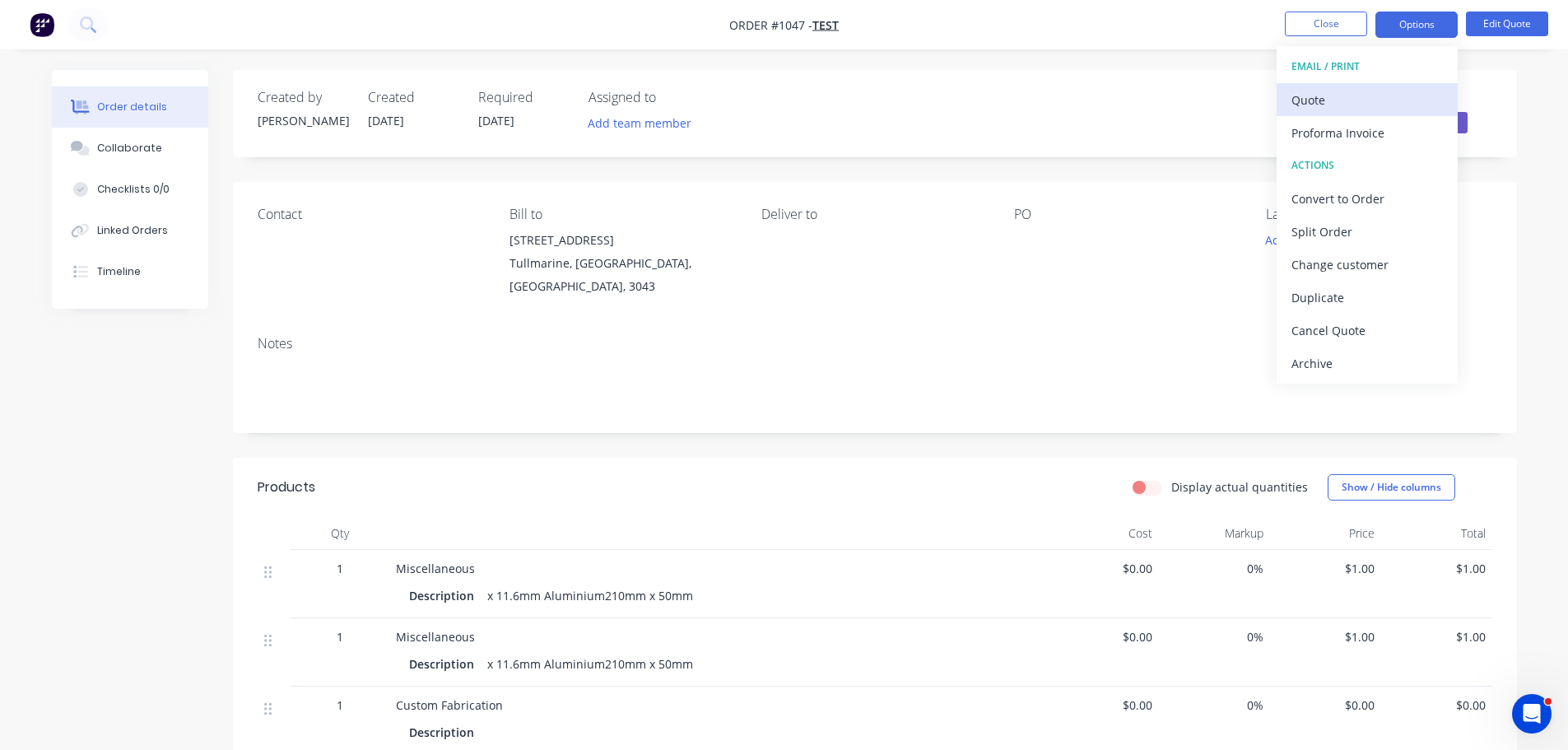
click at [1322, 103] on div "Quote" at bounding box center [1366, 100] width 151 height 24
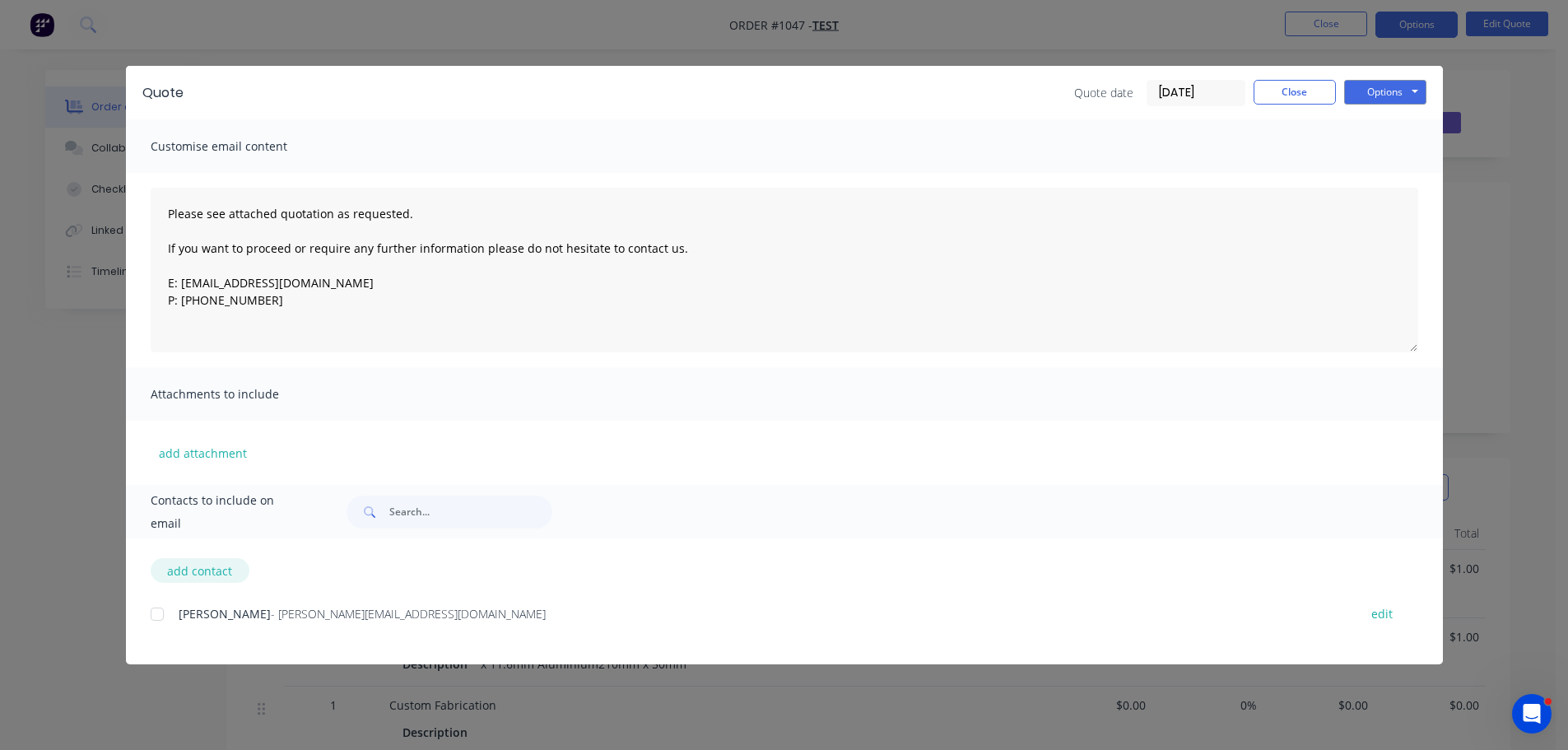
click at [197, 570] on button "add contact" at bounding box center [199, 571] width 99 height 25
select select "AU"
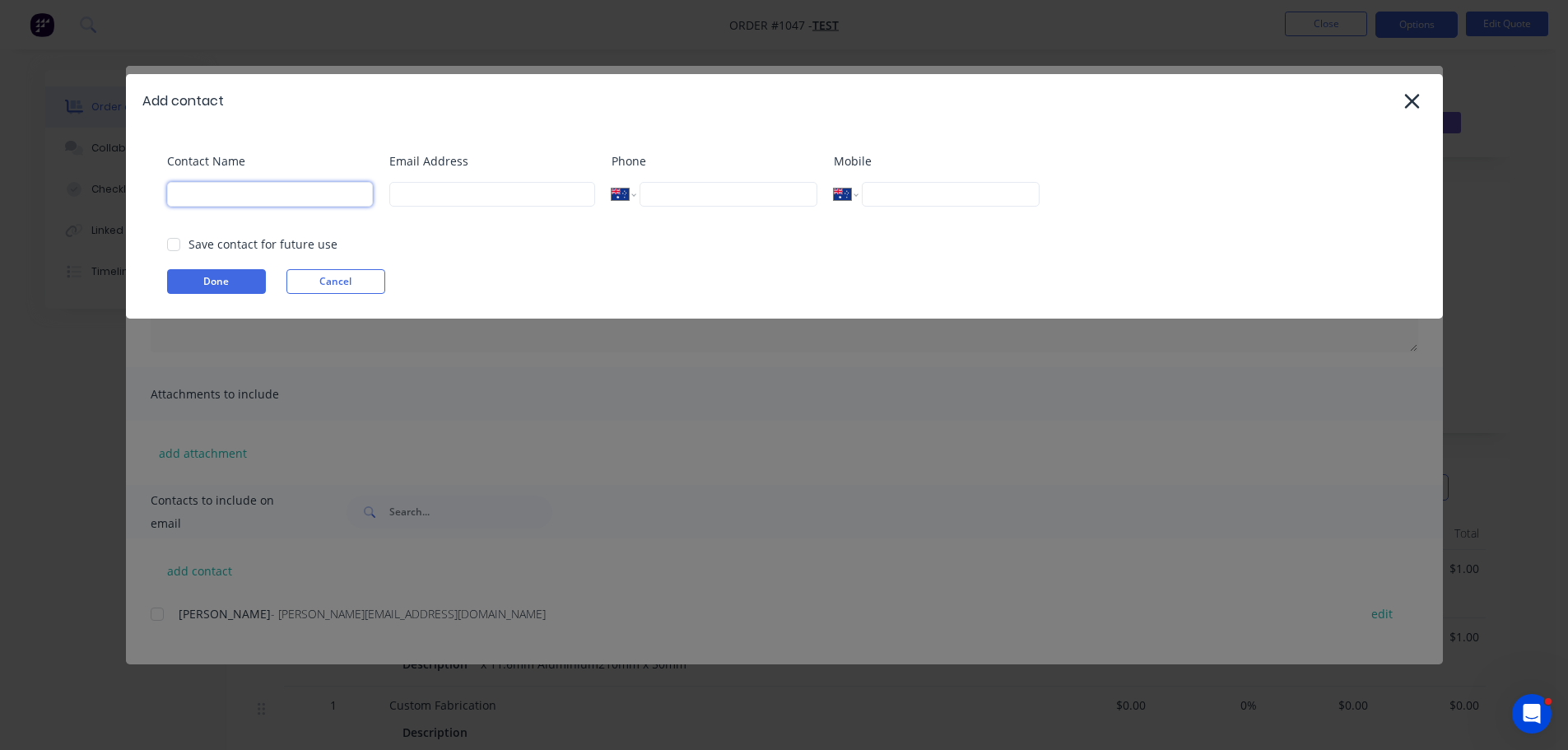
click at [227, 197] on input at bounding box center [270, 194] width 206 height 25
type input "Cath"
type input "[PERSON_NAME][EMAIL_ADDRESS][DOMAIN_NAME]"
click at [170, 248] on div at bounding box center [173, 245] width 33 height 33
drag, startPoint x: 193, startPoint y: 279, endPoint x: 216, endPoint y: 294, distance: 27.5
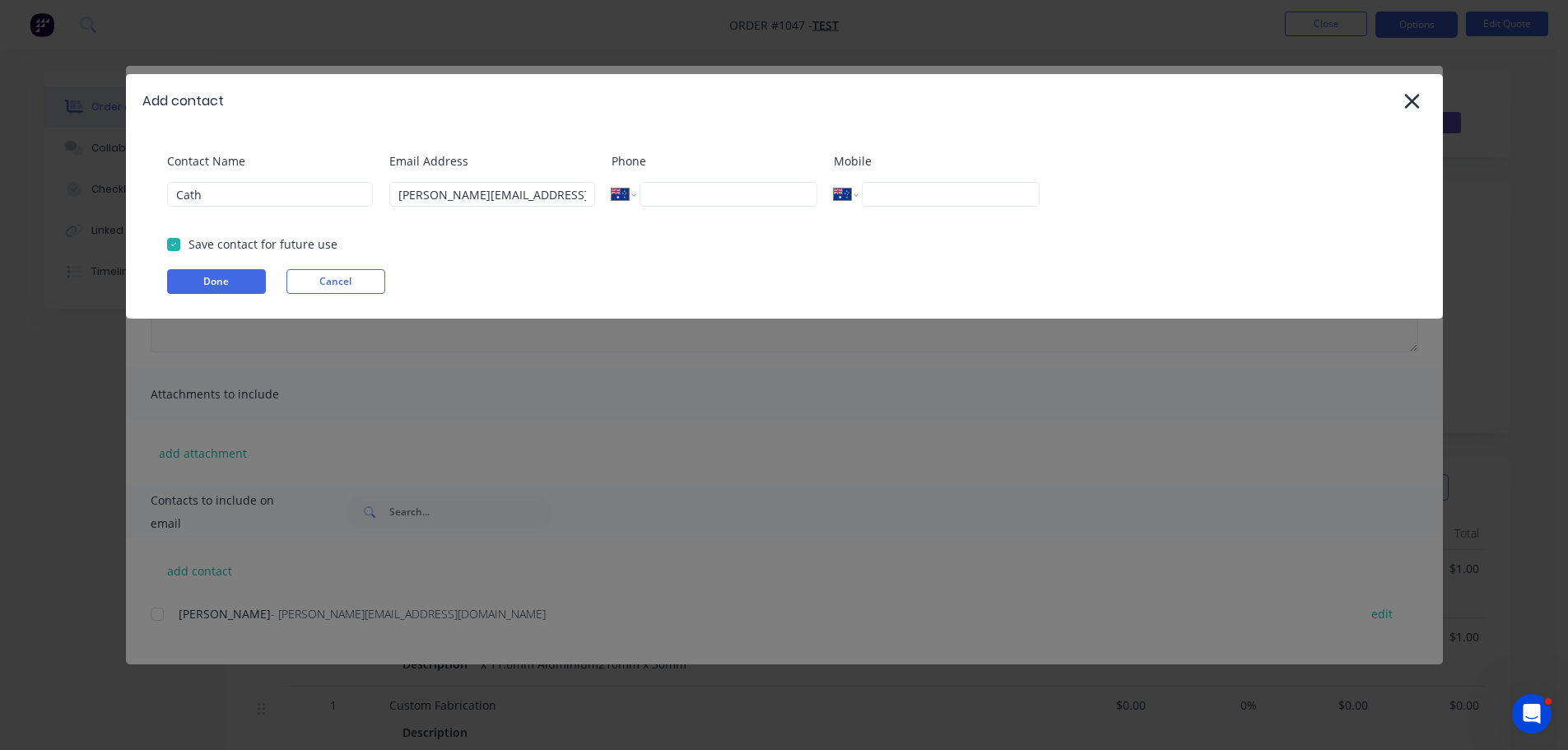
click at [193, 280] on button "Done" at bounding box center [216, 282] width 99 height 25
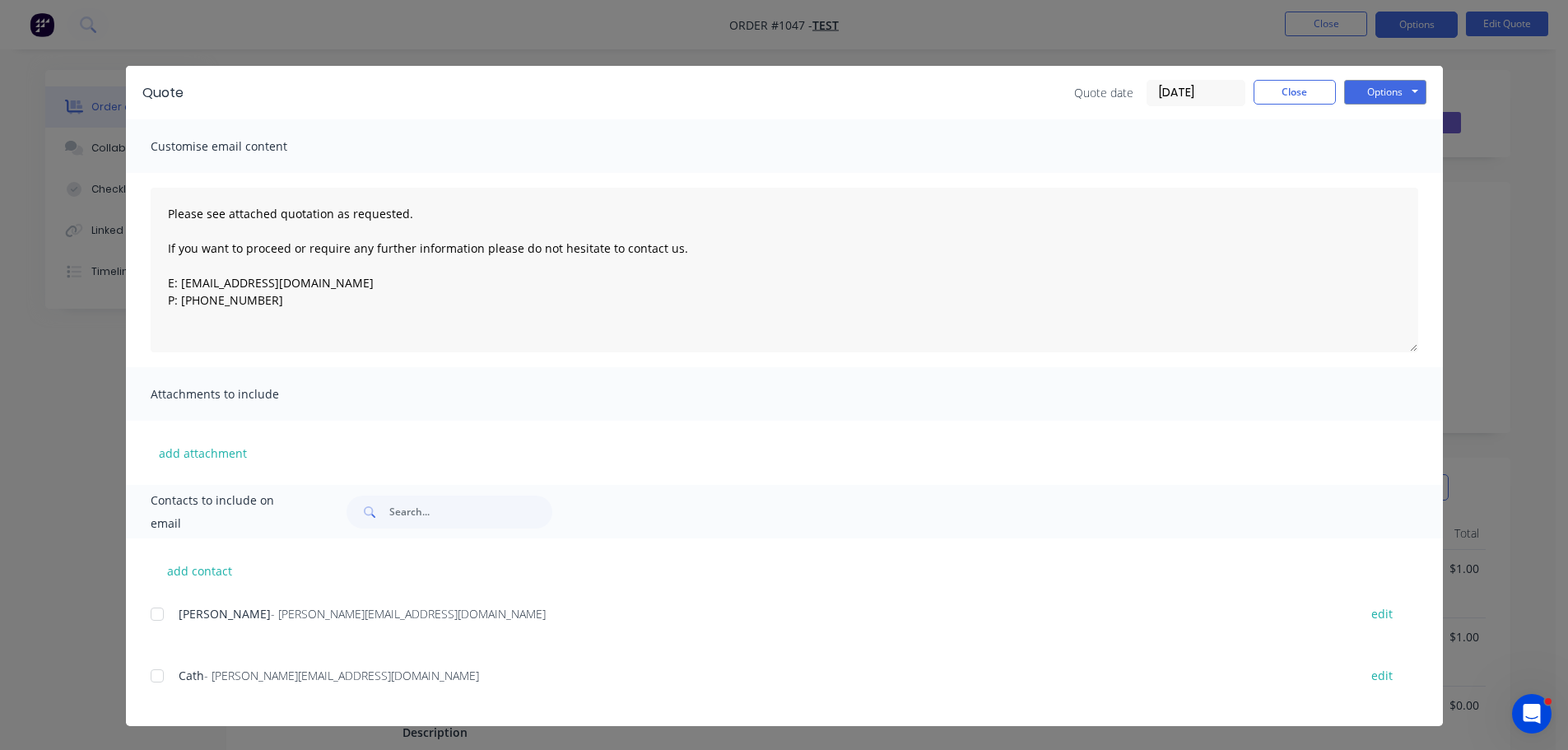
click at [154, 678] on div at bounding box center [158, 676] width 33 height 33
click at [1355, 96] on button "Options" at bounding box center [1385, 92] width 82 height 25
click at [1371, 177] on button "Email" at bounding box center [1396, 175] width 105 height 27
click at [1375, 95] on button "Options" at bounding box center [1385, 92] width 82 height 25
click at [1370, 173] on button "Email" at bounding box center [1396, 175] width 105 height 27
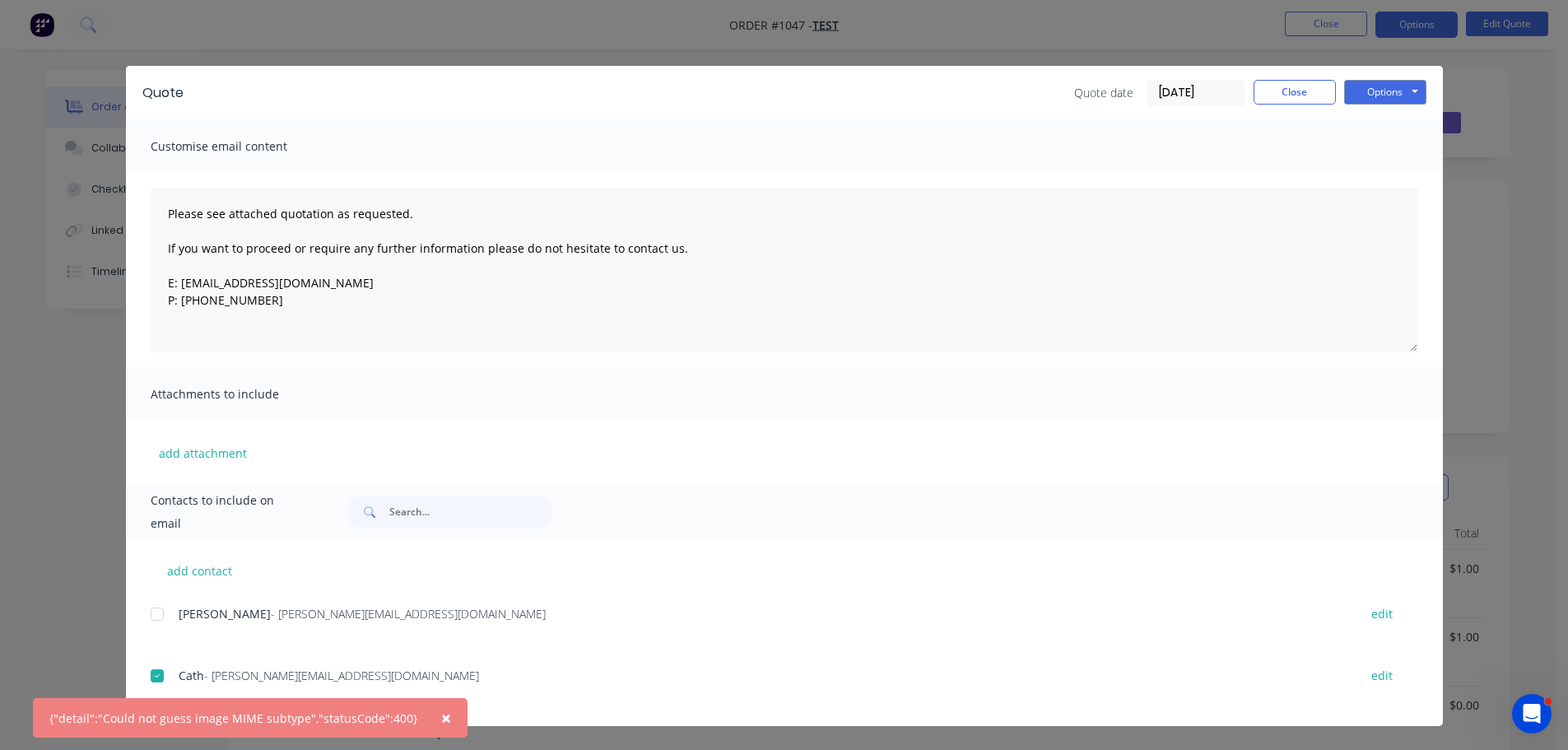
click at [71, 717] on div "{"detail":"Could not guess image MIME subtype","statusCode":400}" at bounding box center [232, 718] width 368 height 17
drag, startPoint x: 71, startPoint y: 717, endPoint x: 398, endPoint y: 723, distance: 327.1
click at [398, 723] on div "{"detail":"Could not guess image MIME subtype","statusCode":400}" at bounding box center [232, 718] width 368 height 17
copy div "detail":"Could not guess image MIME subtype","statusCode":400}"
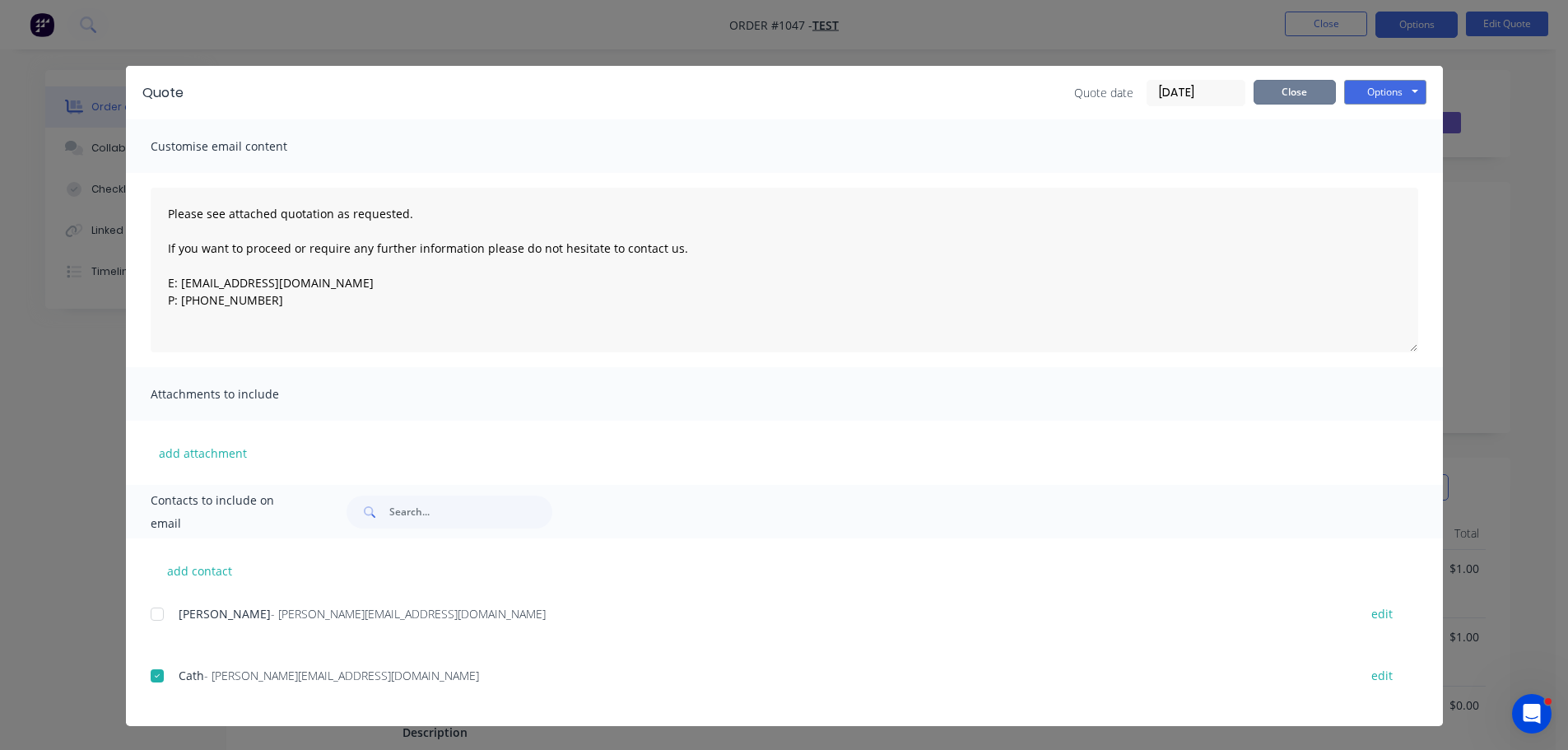
click at [1286, 101] on button "Close" at bounding box center [1294, 92] width 82 height 25
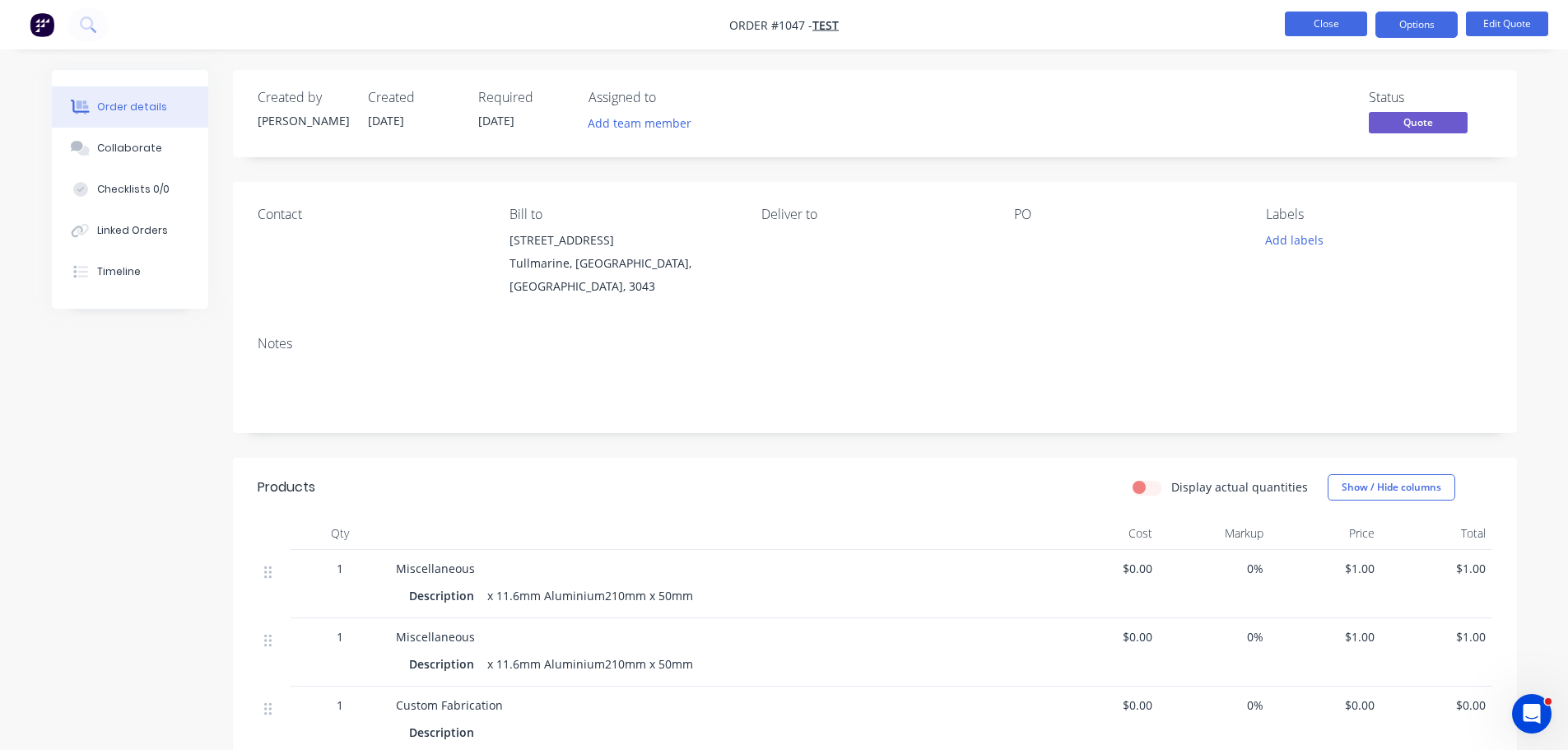
click at [1307, 17] on button "Close" at bounding box center [1325, 24] width 82 height 25
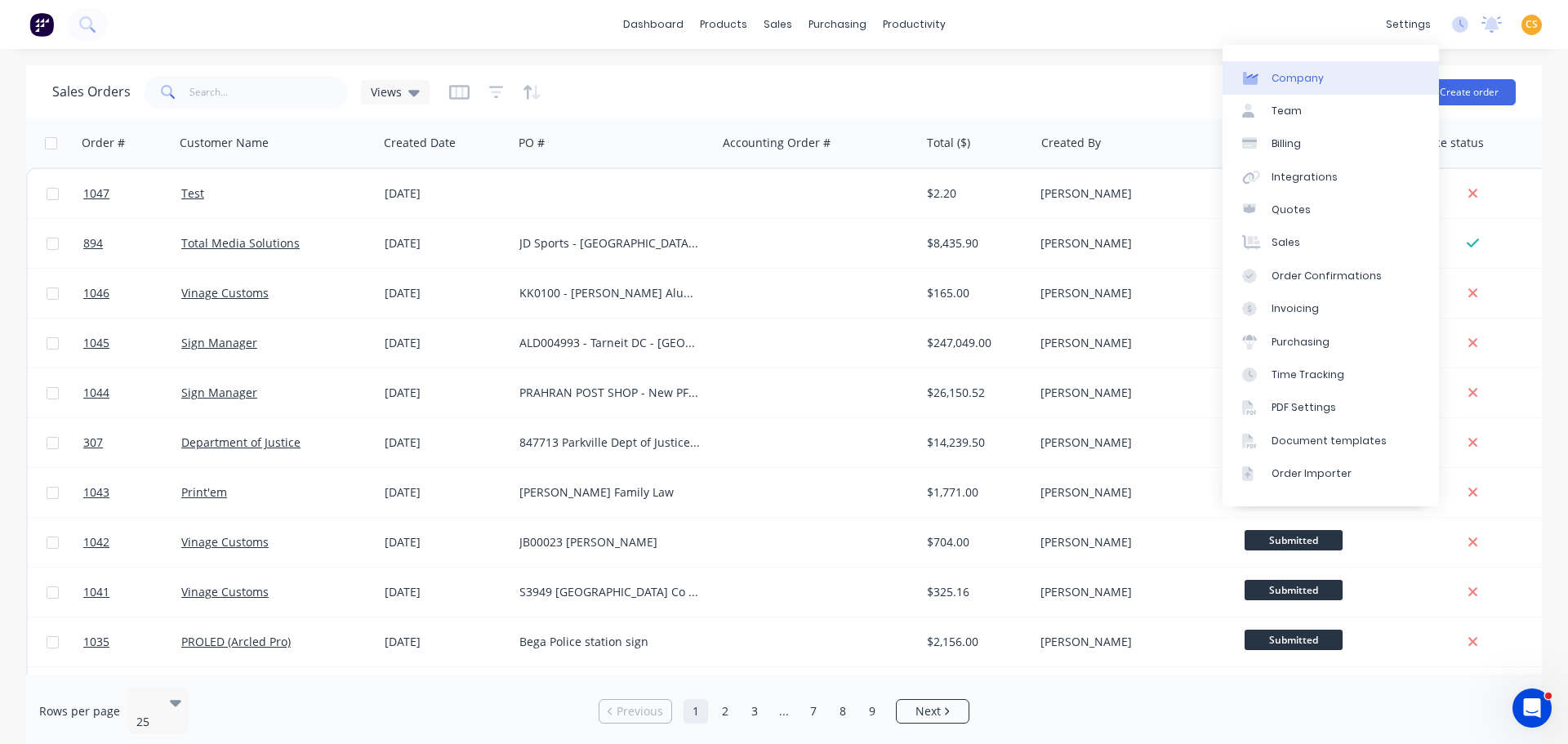
click at [1301, 82] on div "Company" at bounding box center [1298, 78] width 52 height 15
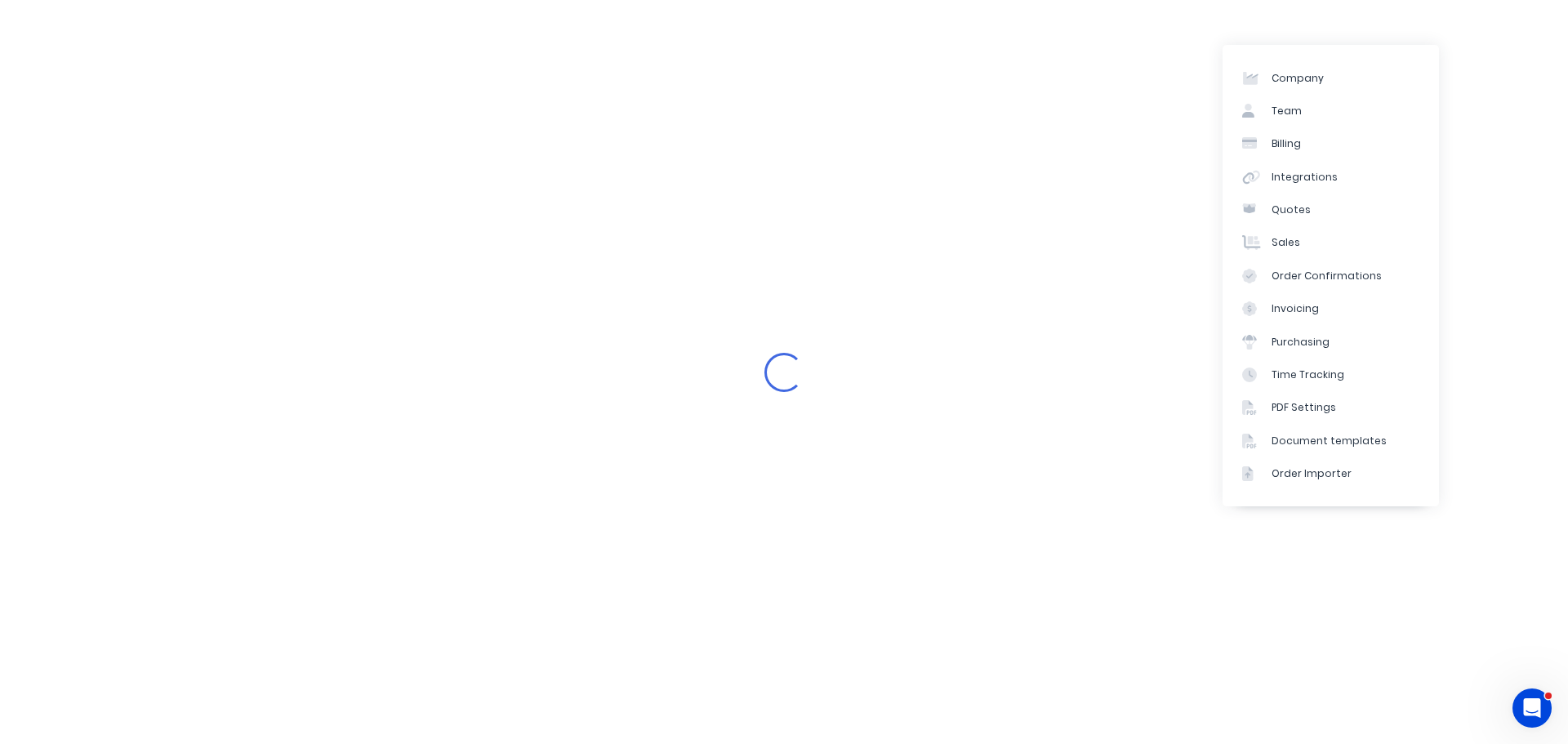
select select "AU"
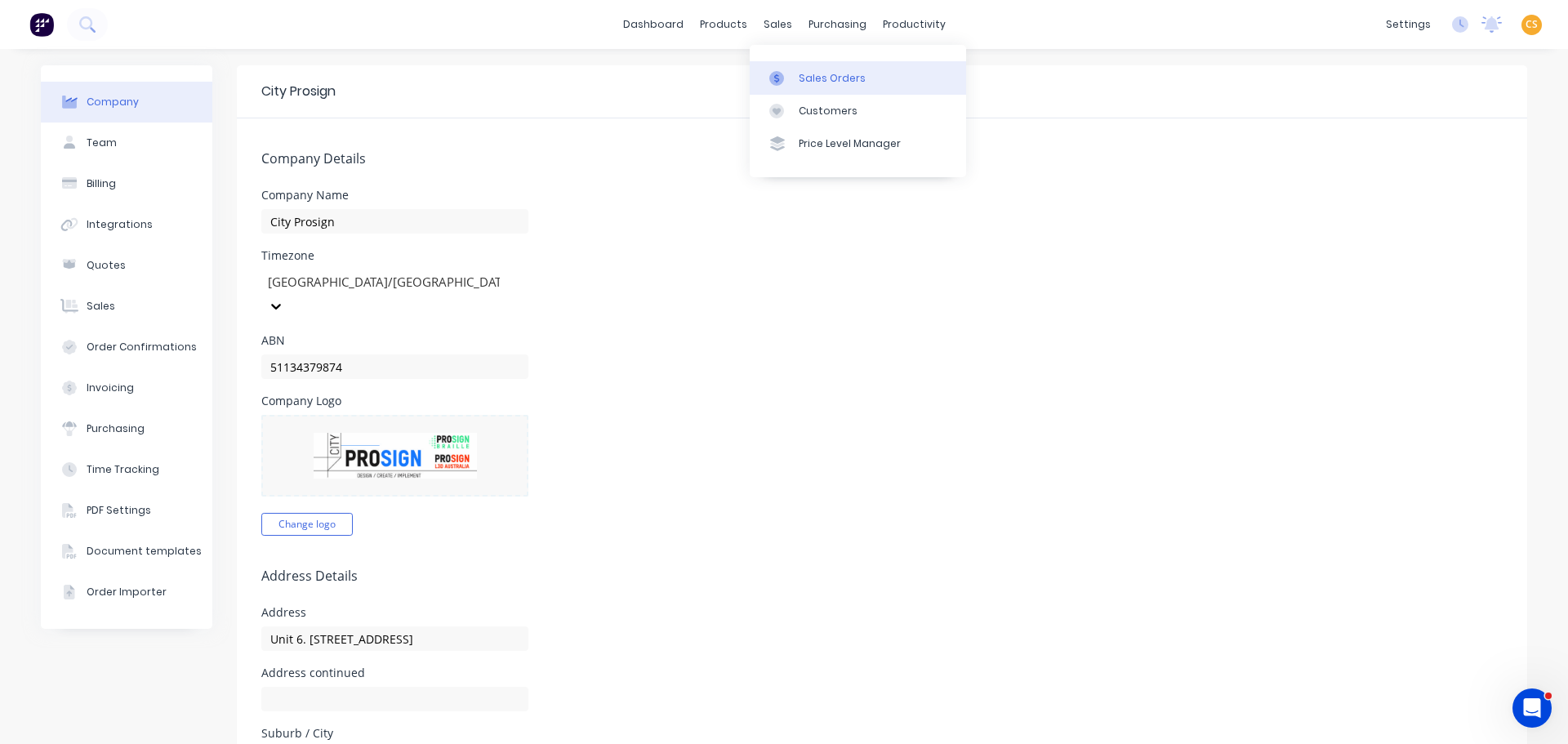
click at [814, 76] on div "Sales Orders" at bounding box center [832, 78] width 67 height 15
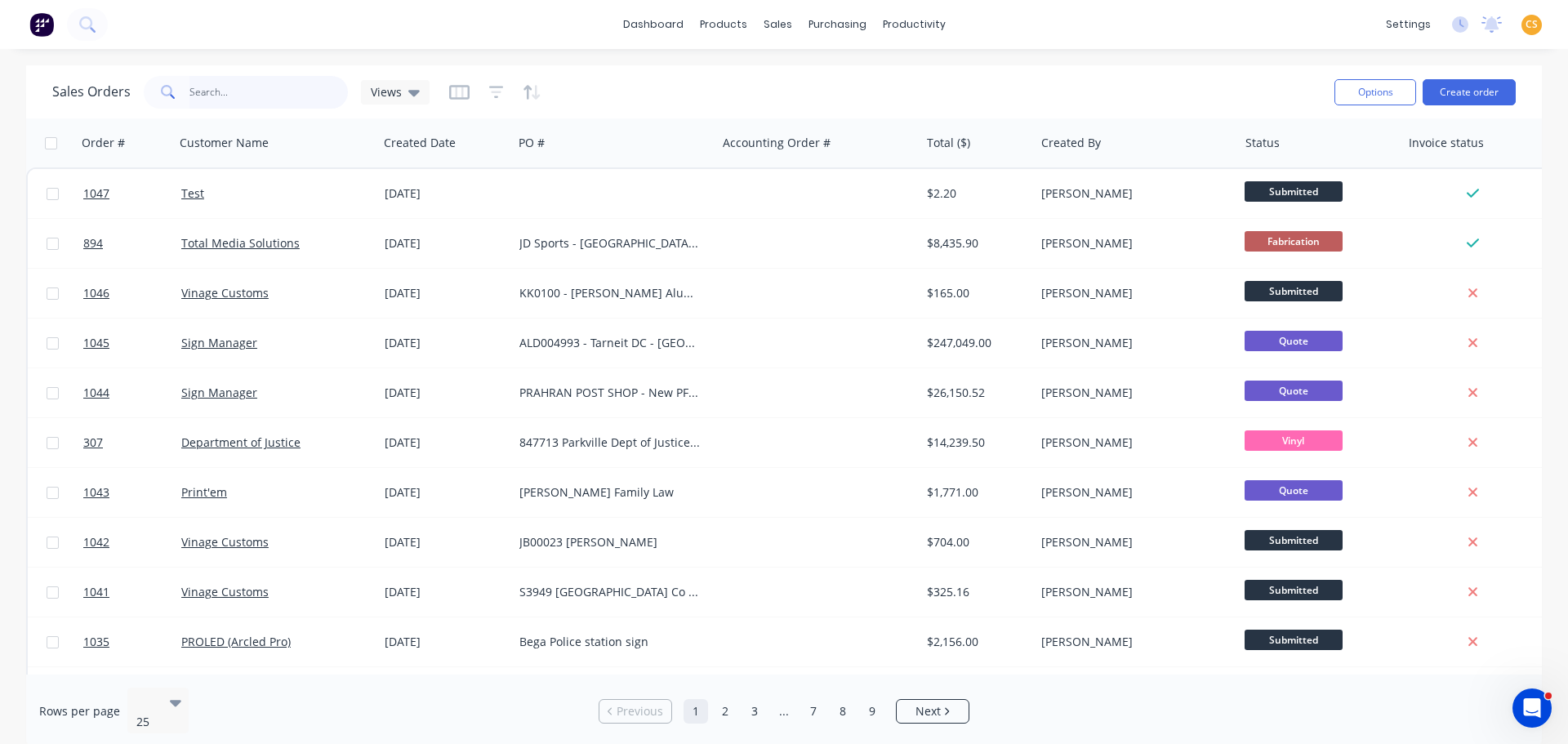
click at [220, 95] on input "text" at bounding box center [269, 92] width 159 height 33
type input "894"
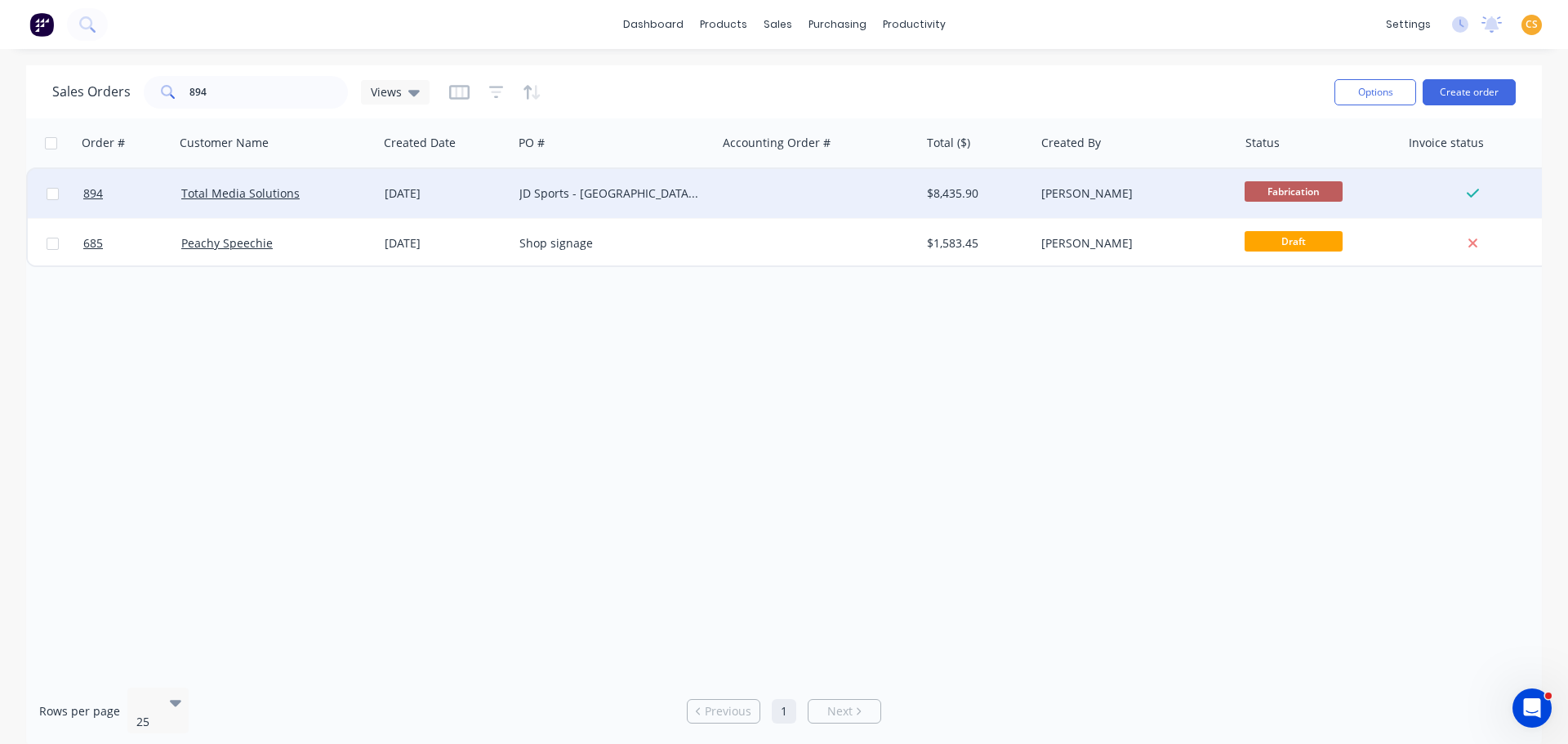
click at [339, 199] on div "Total Media Solutions" at bounding box center [272, 194] width 181 height 16
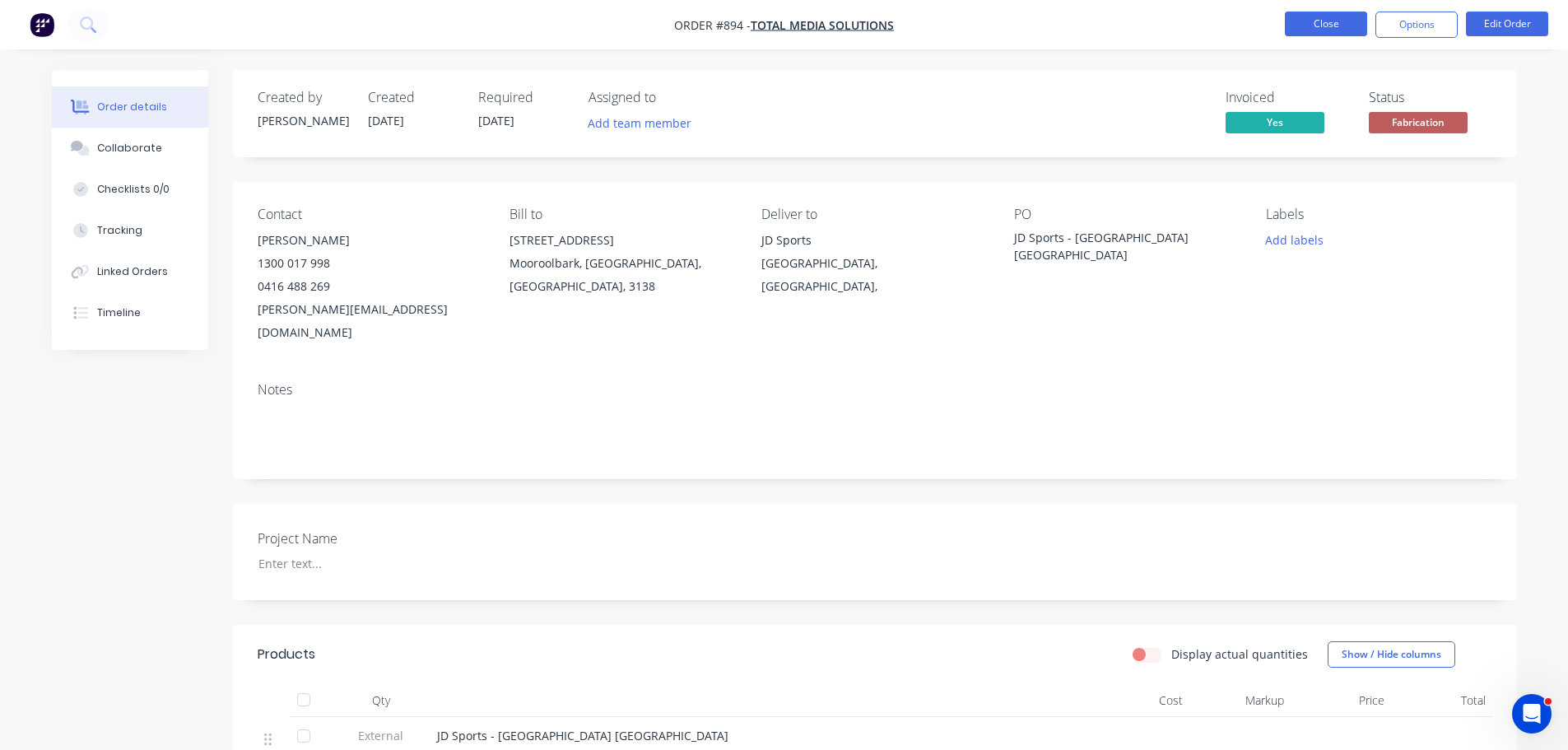
click at [1294, 27] on button "Close" at bounding box center [1325, 24] width 82 height 25
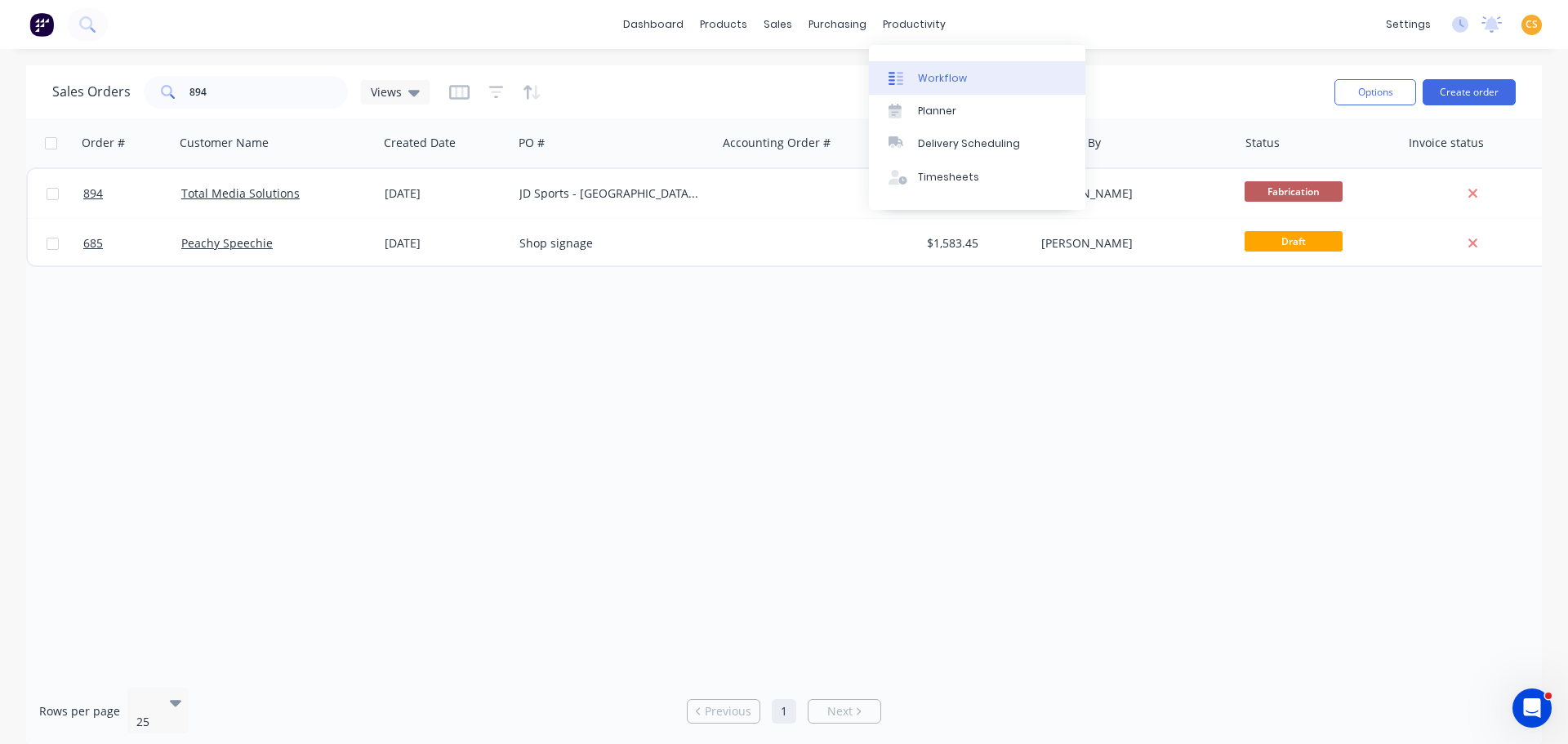
click at [958, 83] on div "Workflow" at bounding box center [942, 78] width 49 height 15
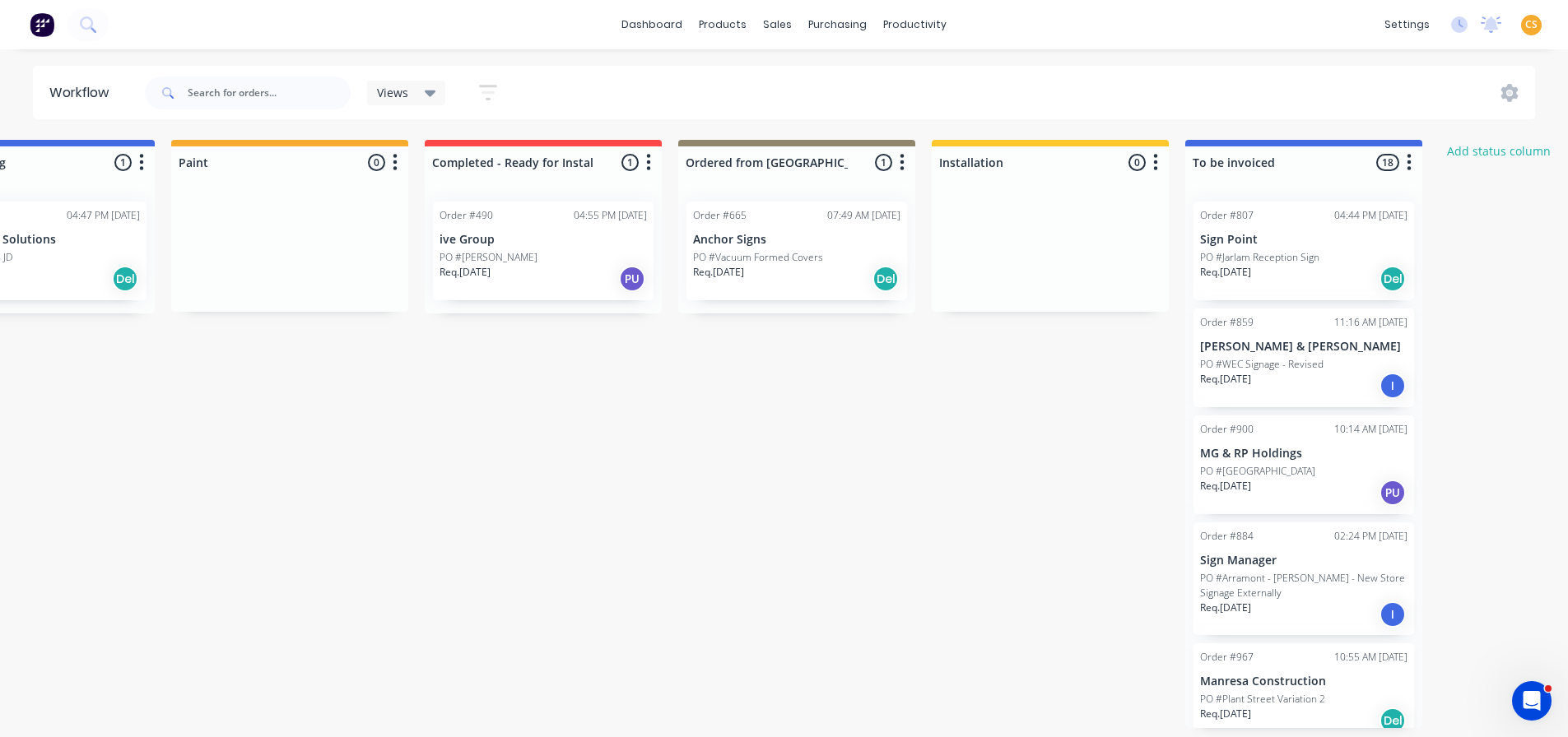
scroll to position [0, 2408]
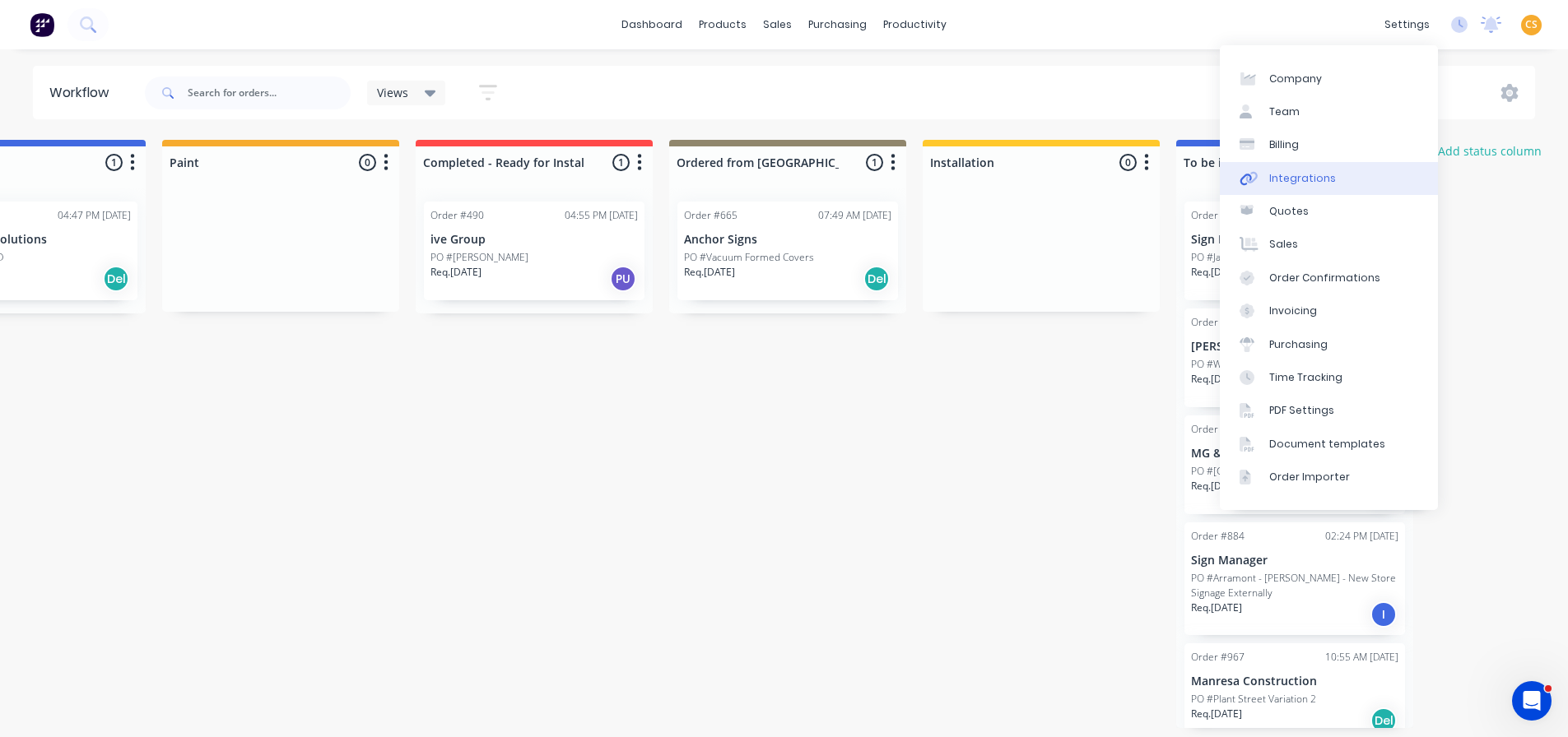
click at [1297, 183] on div "Integrations" at bounding box center [1302, 178] width 66 height 15
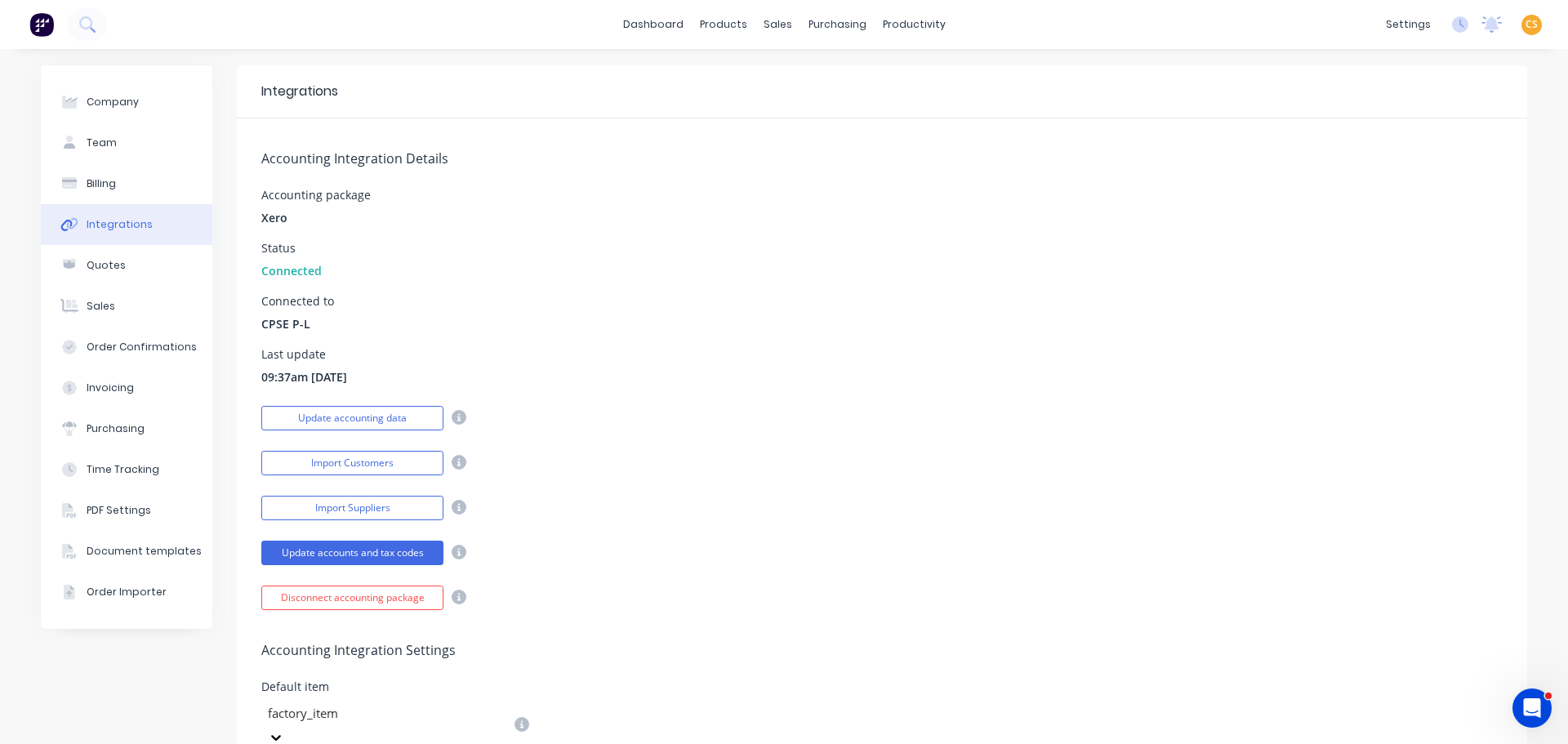
scroll to position [490, 0]
